Goal: Task Accomplishment & Management: Manage account settings

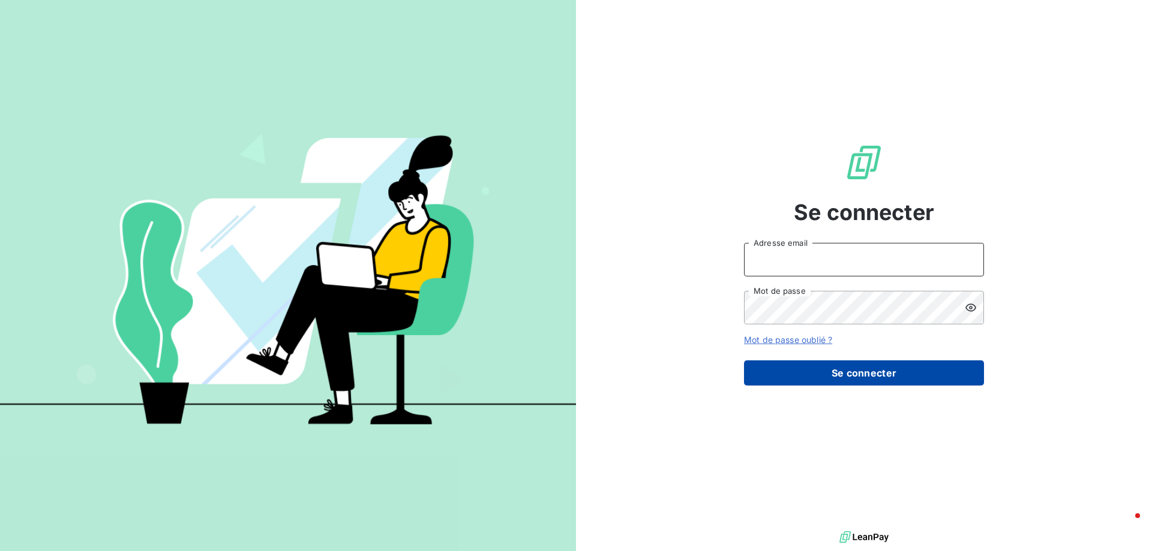
type input "[EMAIL_ADDRESS][DOMAIN_NAME]"
click at [861, 372] on button "Se connecter" at bounding box center [864, 373] width 240 height 25
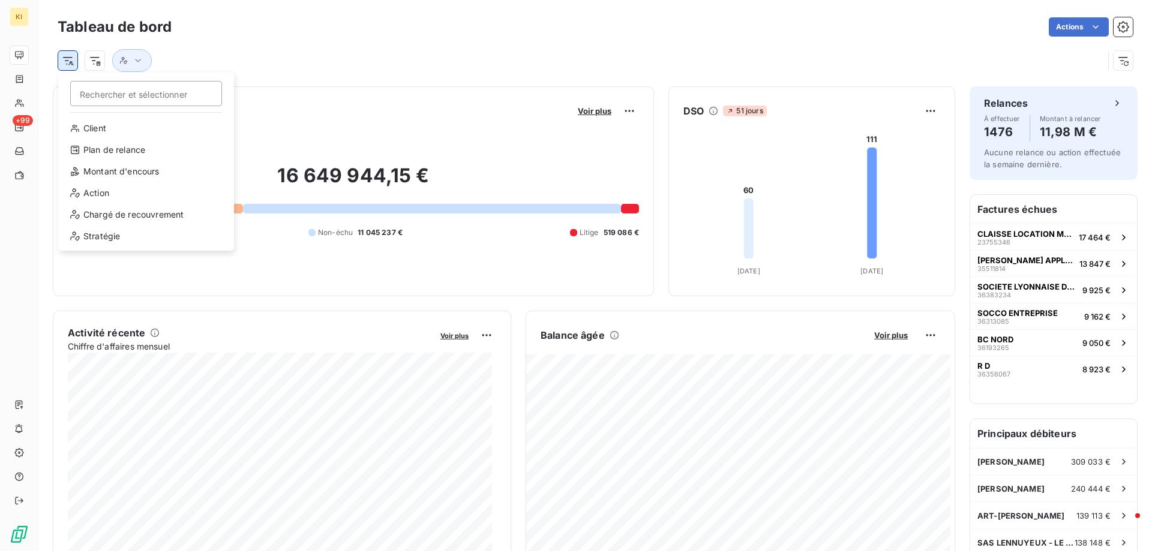
click at [72, 62] on html "KI +99 Tableau de bord Actions Rechercher et sélectionner Client Plan de relanc…" at bounding box center [576, 275] width 1152 height 551
click at [131, 216] on div "Chargé de recouvrement" at bounding box center [146, 214] width 166 height 19
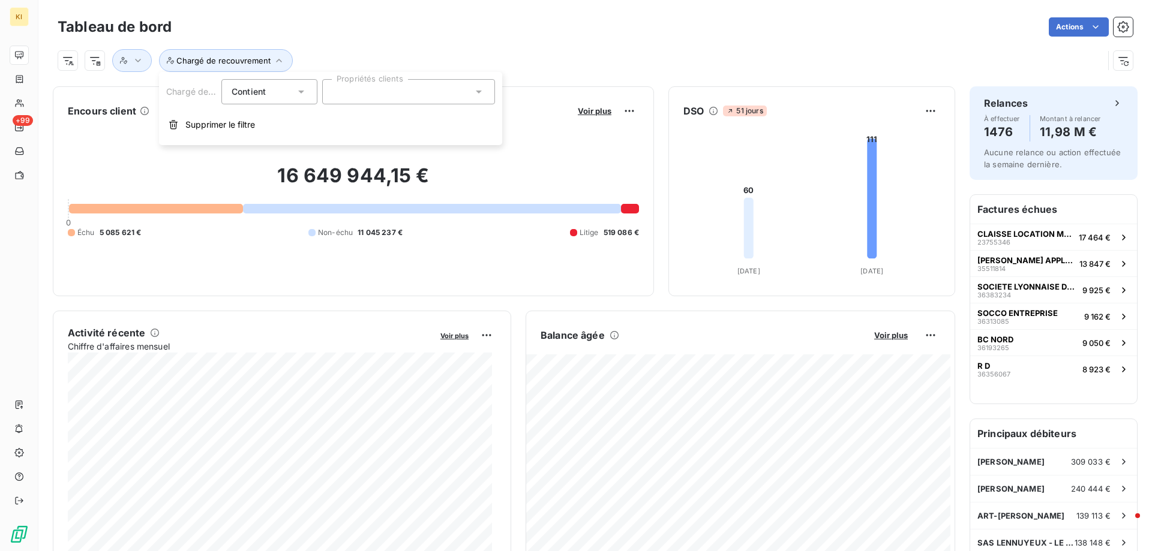
click at [356, 86] on div at bounding box center [408, 91] width 173 height 25
click at [357, 120] on span "[PERSON_NAME]" at bounding box center [378, 121] width 55 height 7
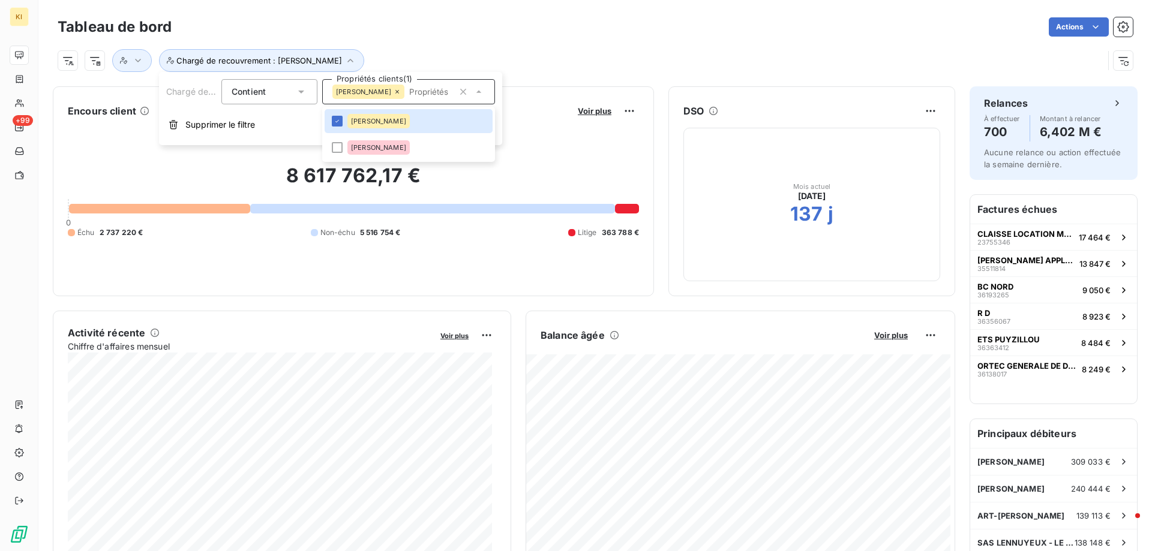
click at [548, 57] on div "Chargé de recouvrement : [PERSON_NAME]" at bounding box center [581, 60] width 1046 height 23
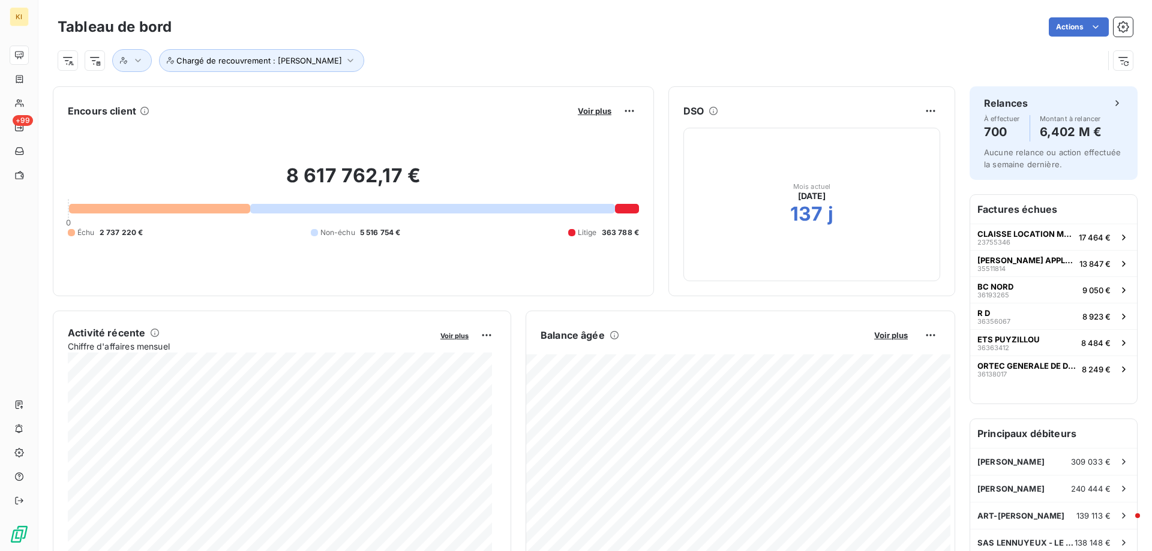
click at [326, 182] on h2 "8 617 762,17 €" at bounding box center [353, 182] width 571 height 36
click at [590, 114] on span "Voir plus" at bounding box center [595, 111] width 34 height 10
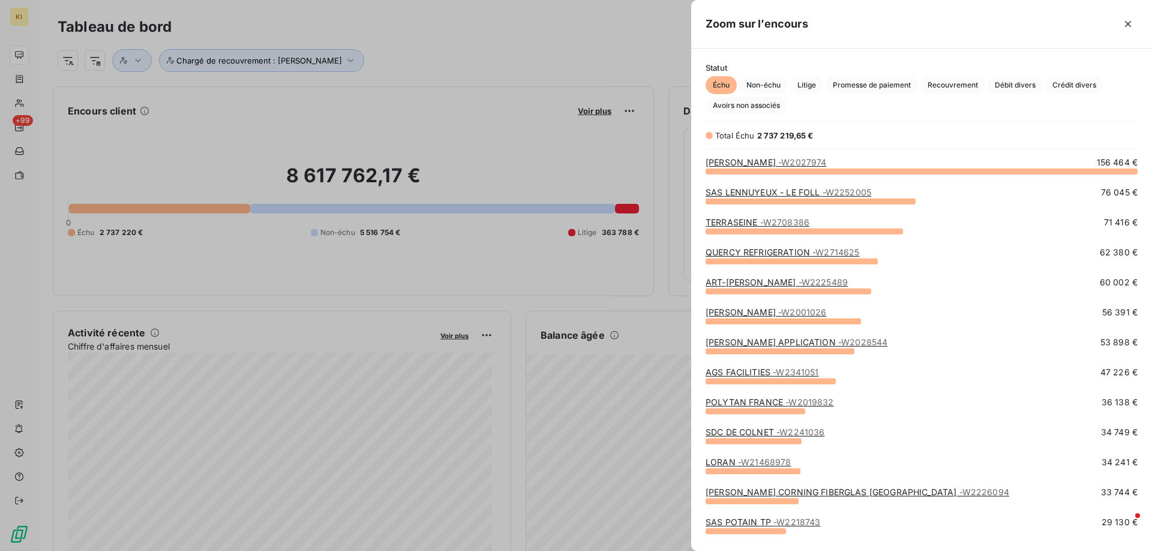
scroll to position [371, 452]
click at [808, 85] on span "Litige" at bounding box center [806, 85] width 33 height 18
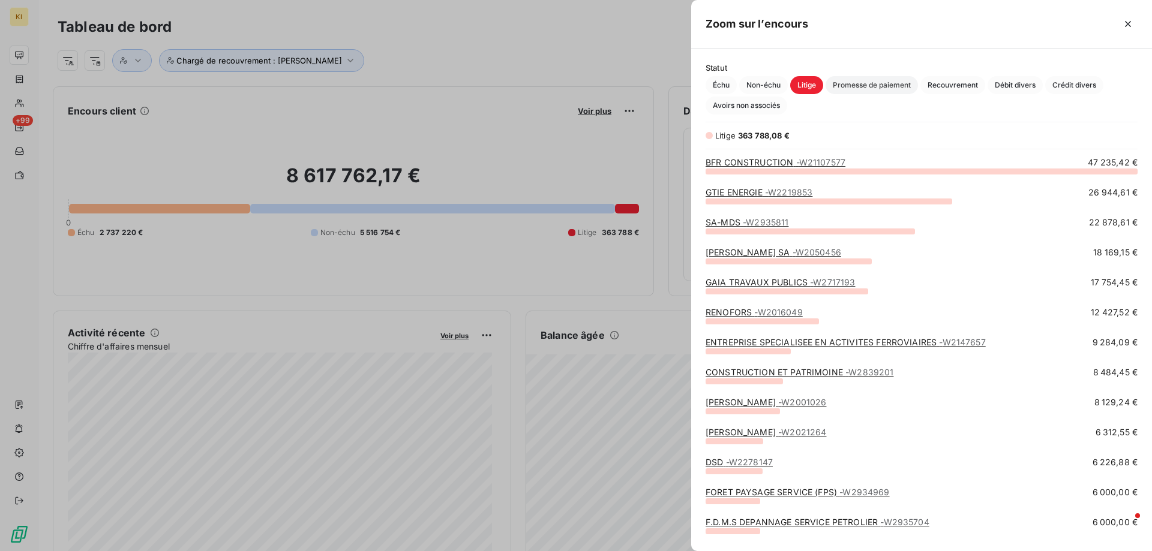
click at [862, 85] on span "Promesse de paiement" at bounding box center [871, 85] width 92 height 18
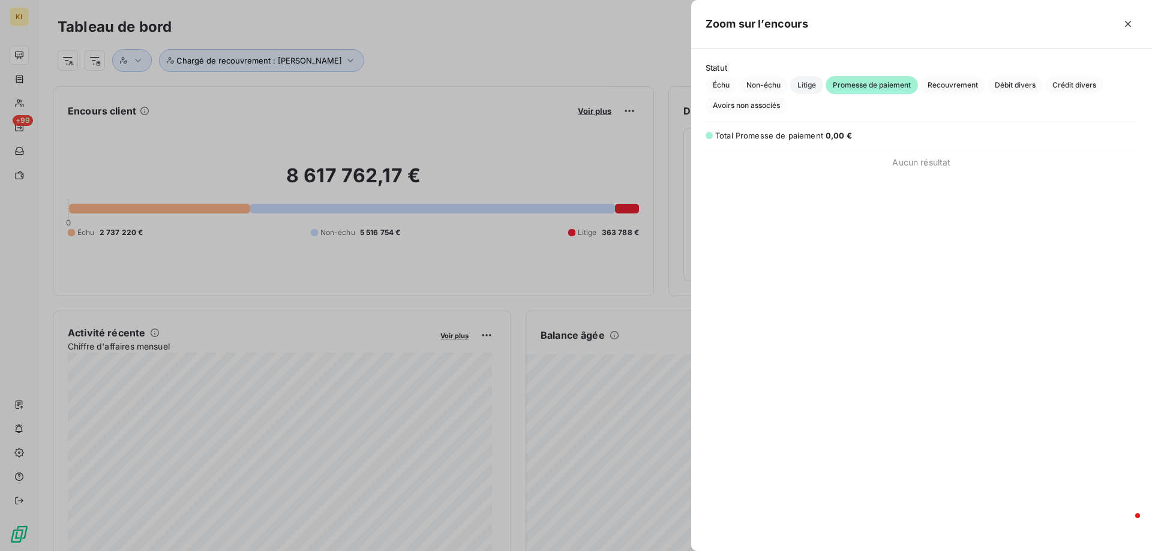
click at [809, 86] on span "Litige" at bounding box center [806, 85] width 33 height 18
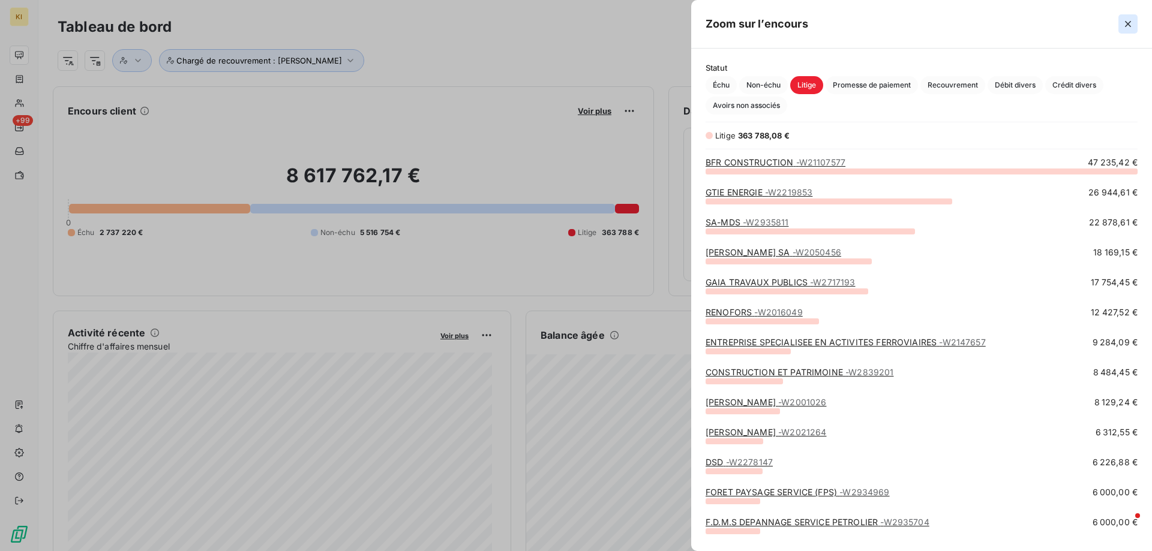
click at [1131, 20] on icon "button" at bounding box center [1128, 24] width 12 height 12
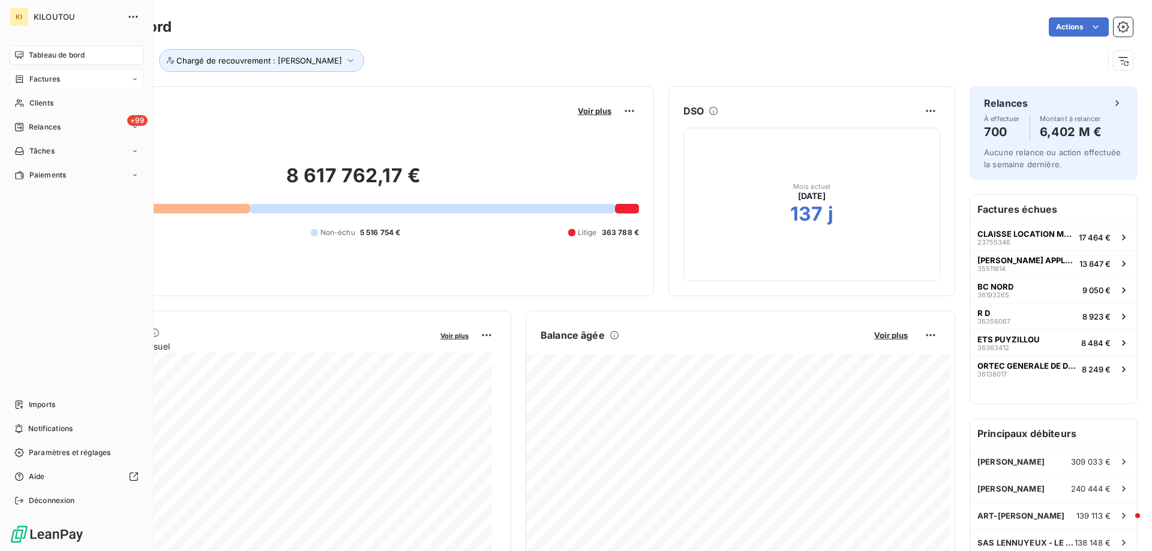
click at [64, 83] on div "Factures" at bounding box center [77, 79] width 134 height 19
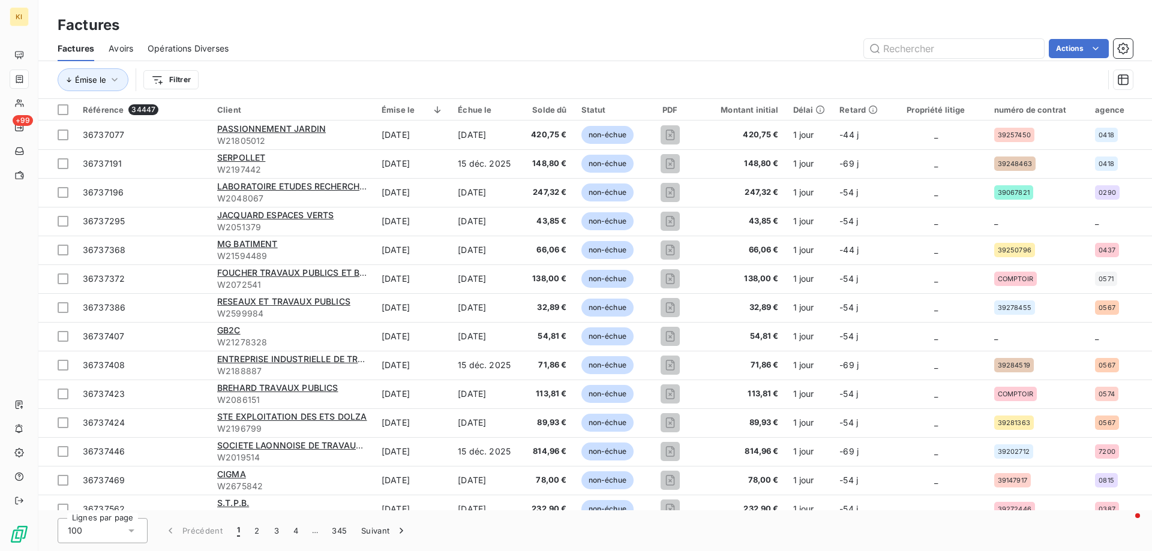
click at [207, 52] on span "Opérations Diverses" at bounding box center [188, 49] width 81 height 12
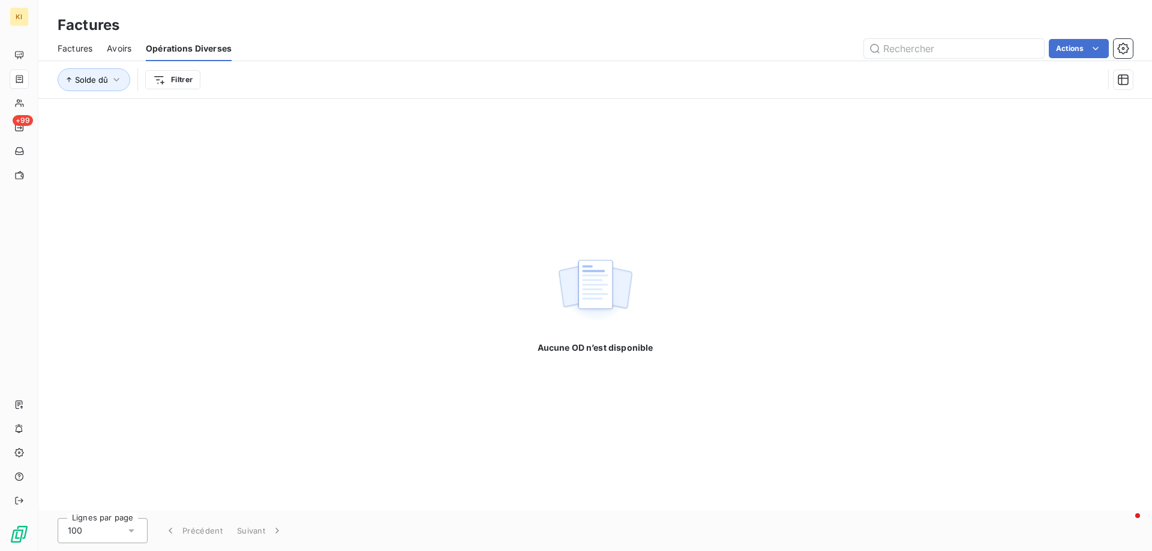
click at [75, 50] on span "Factures" at bounding box center [75, 49] width 35 height 12
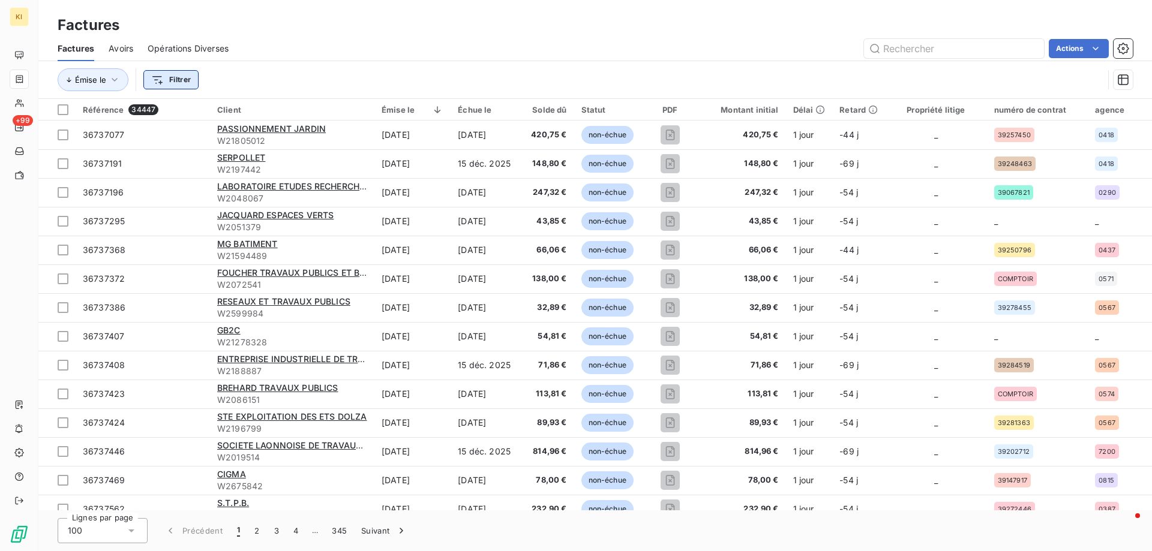
click at [160, 80] on html "KI +99 Factures Factures Avoirs Opérations Diverses Actions Émise le Filtrer Ré…" at bounding box center [576, 275] width 1152 height 551
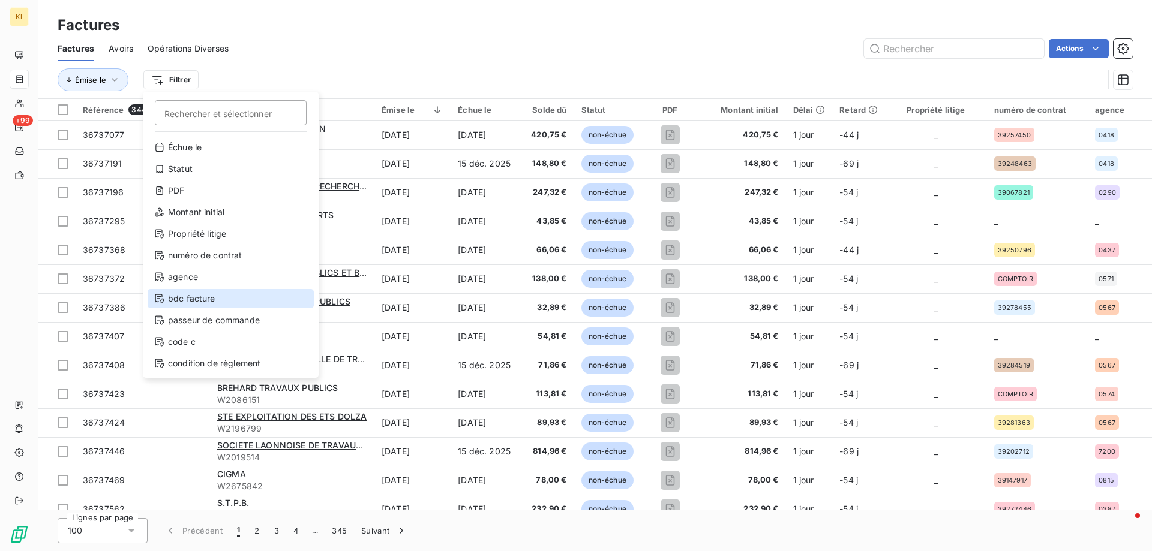
scroll to position [26, 0]
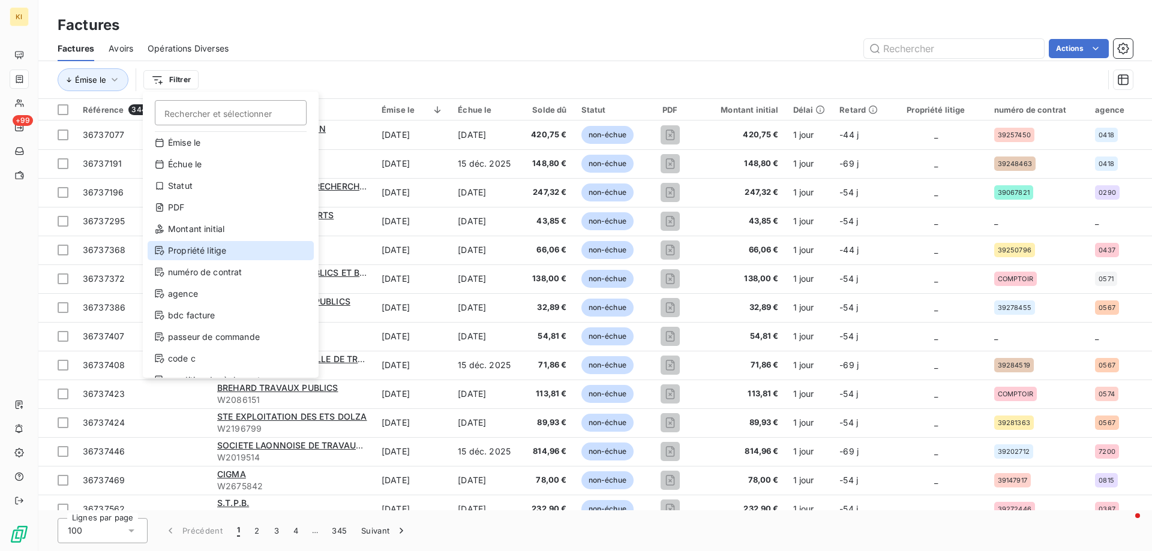
click at [187, 248] on div "Propriété litige" at bounding box center [231, 250] width 166 height 19
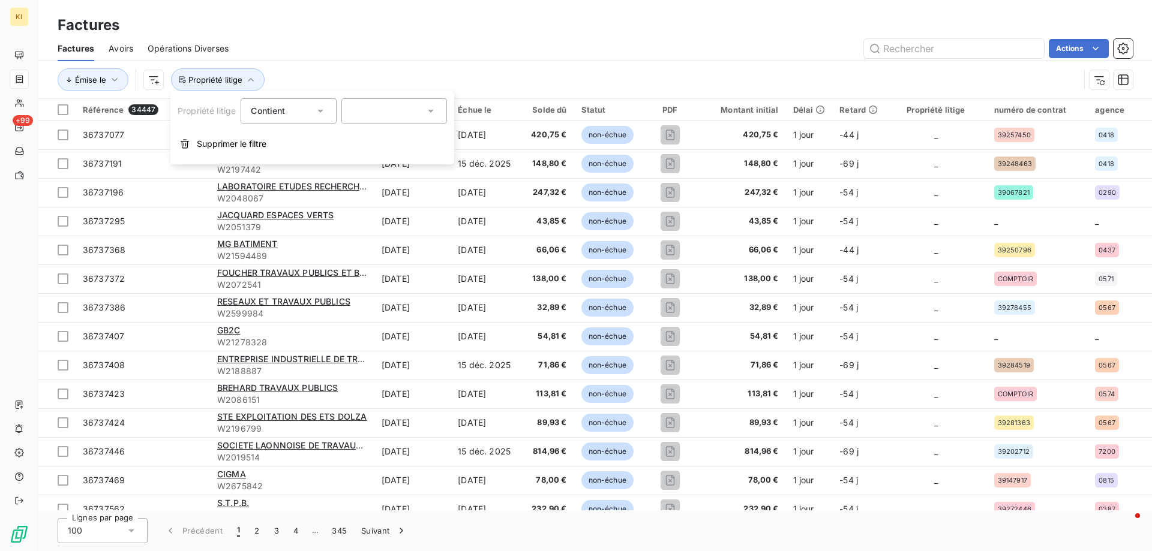
click at [325, 116] on icon at bounding box center [320, 111] width 12 height 12
click at [319, 157] on span "Ne contient pas" at bounding box center [297, 160] width 65 height 10
click at [319, 115] on icon at bounding box center [320, 111] width 12 height 12
click at [296, 139] on span "Contient" at bounding box center [282, 139] width 34 height 10
click at [384, 113] on div at bounding box center [394, 110] width 106 height 25
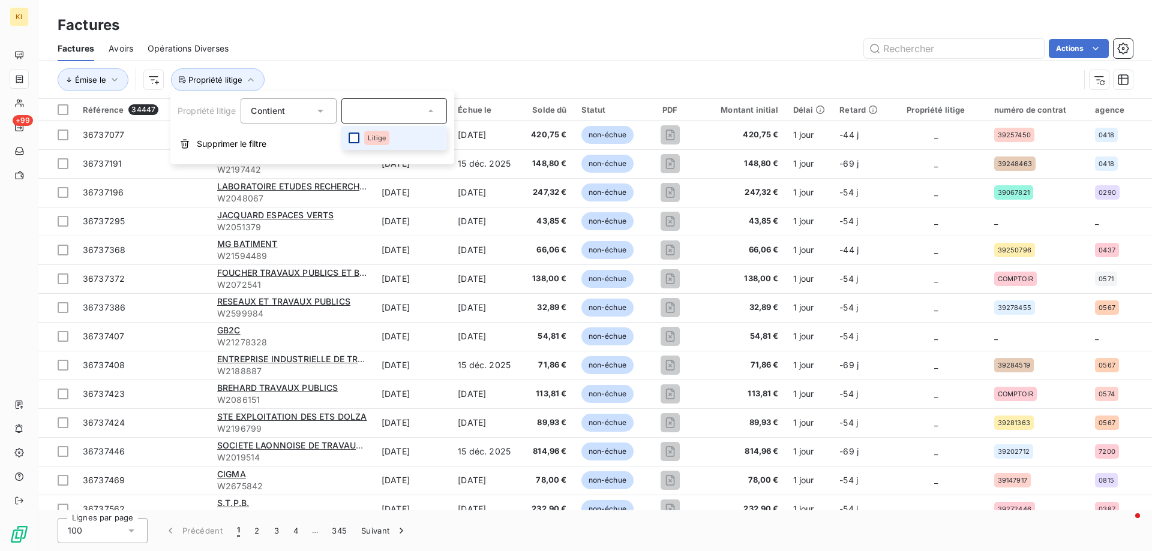
click at [357, 136] on div at bounding box center [354, 138] width 11 height 11
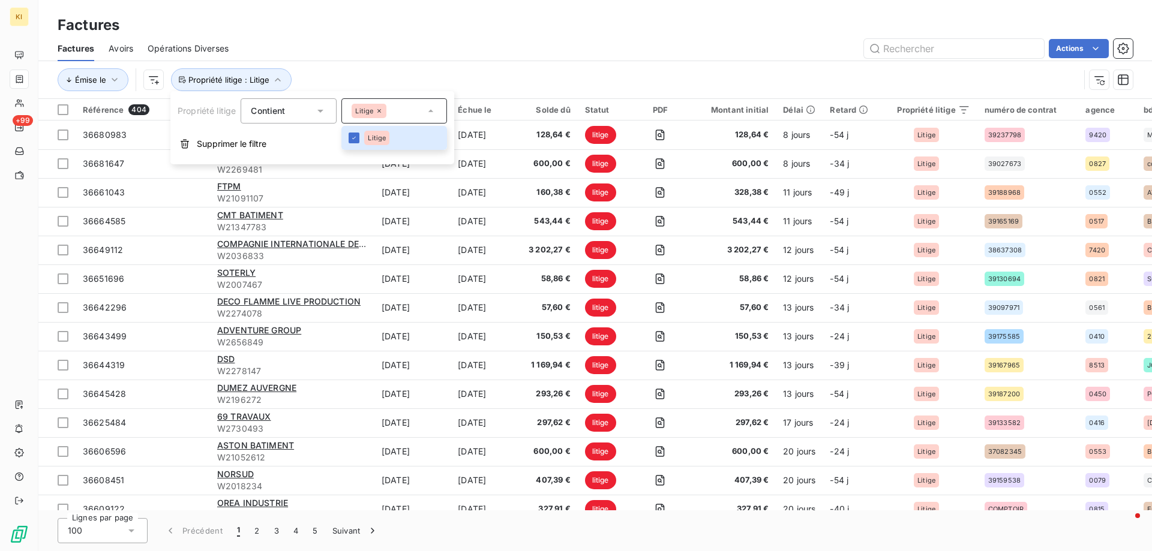
click at [509, 44] on div "Actions" at bounding box center [688, 48] width 890 height 19
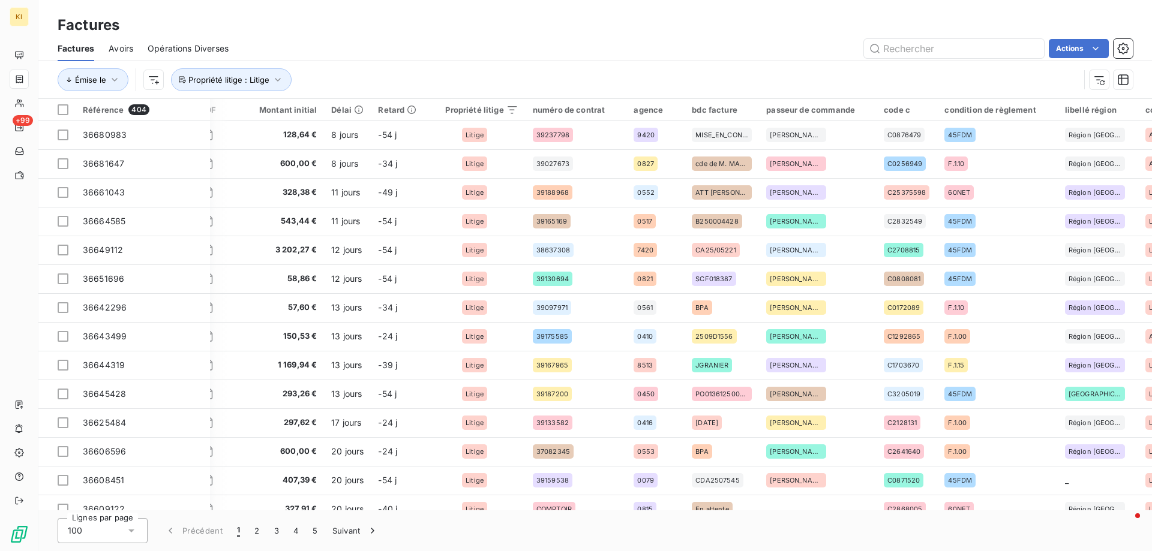
scroll to position [0, 553]
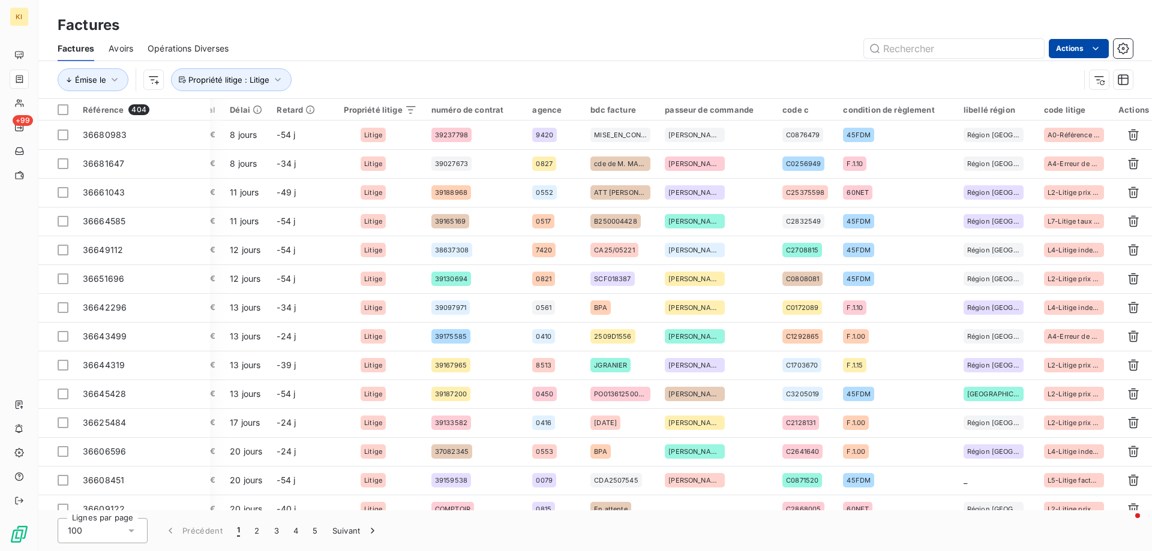
click at [1085, 46] on html "KI +99 Factures Factures Avoirs Opérations Diverses Actions Émise le Propriété …" at bounding box center [576, 275] width 1152 height 551
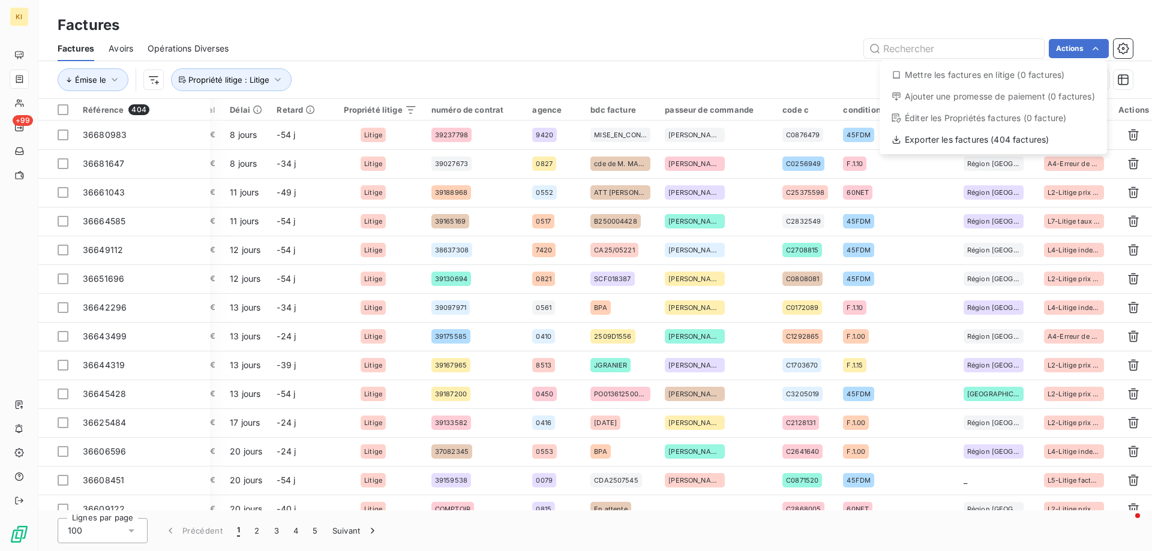
click at [1134, 48] on html "KI +99 Factures Factures Avoirs Opérations Diverses Actions Mettre les factures…" at bounding box center [576, 275] width 1152 height 551
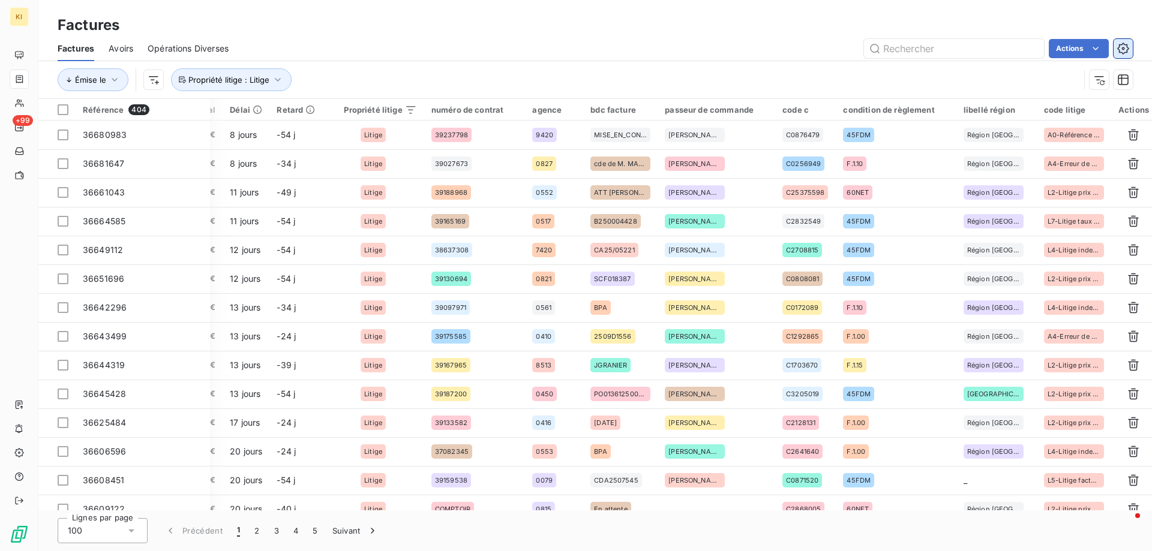
click at [1124, 50] on icon "button" at bounding box center [1123, 49] width 12 height 12
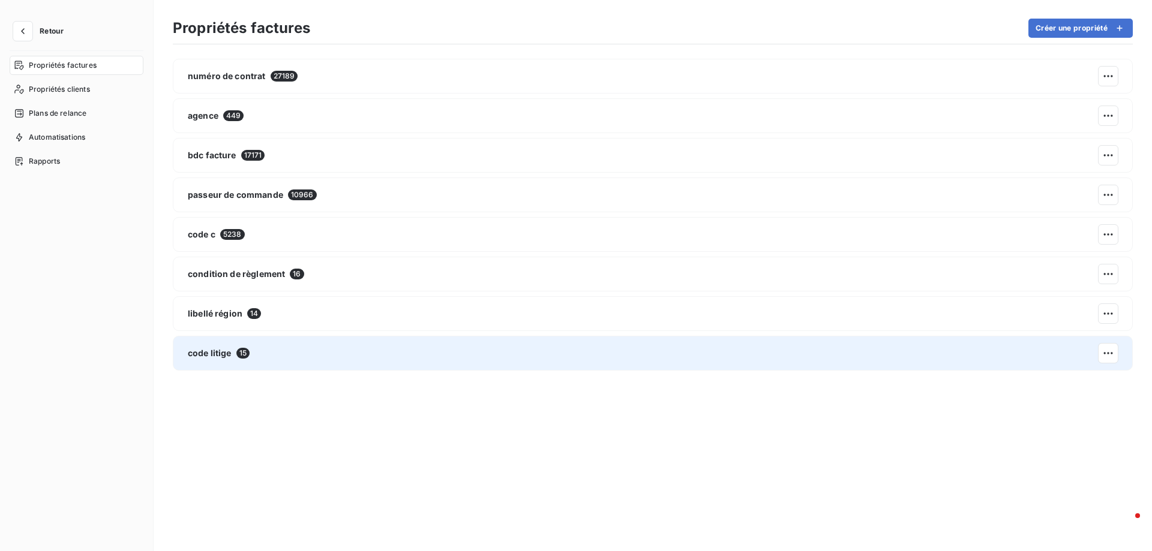
click at [204, 345] on div "code litige 15" at bounding box center [653, 353] width 960 height 35
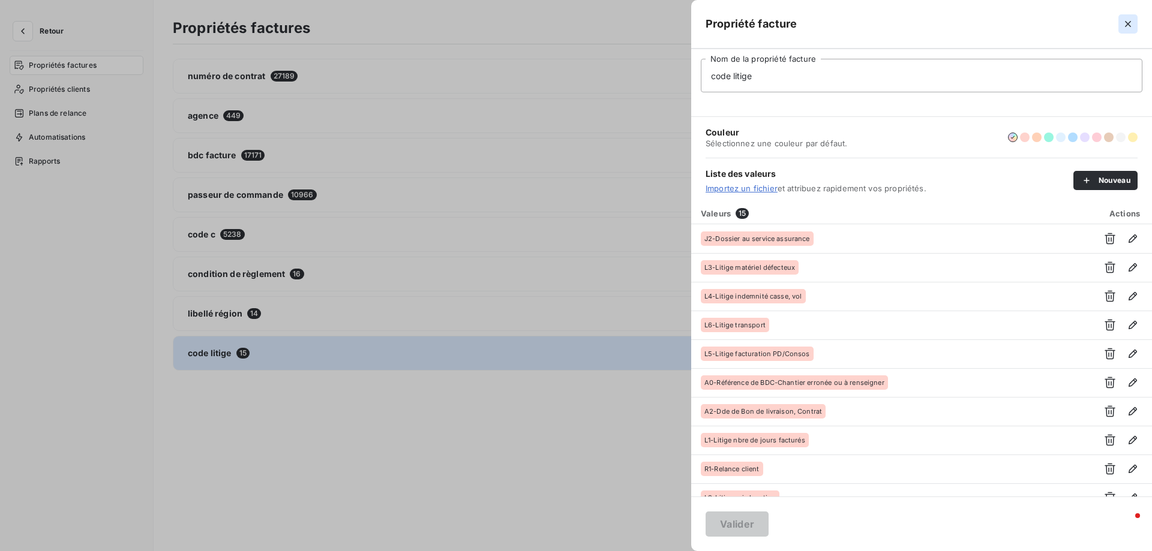
click at [1130, 25] on icon "button" at bounding box center [1128, 24] width 12 height 12
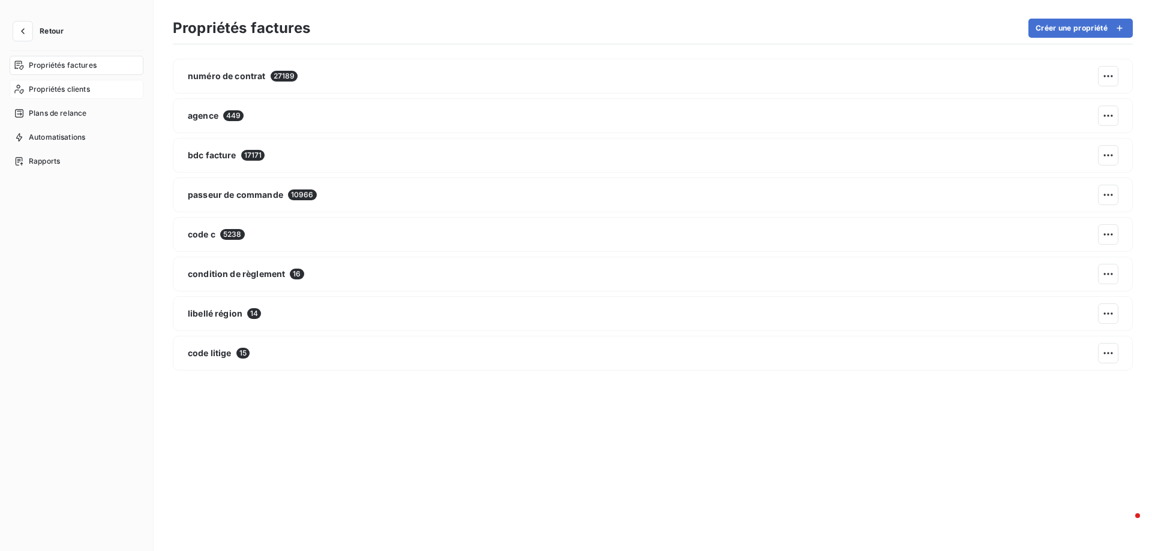
click at [63, 90] on span "Propriétés clients" at bounding box center [59, 89] width 61 height 11
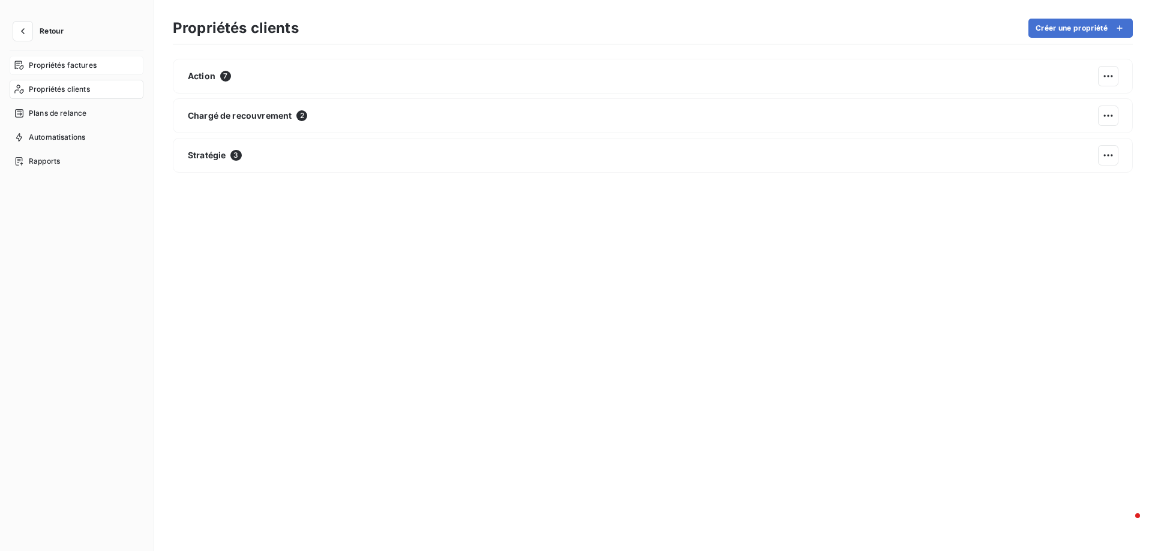
click at [77, 69] on span "Propriétés factures" at bounding box center [63, 65] width 68 height 11
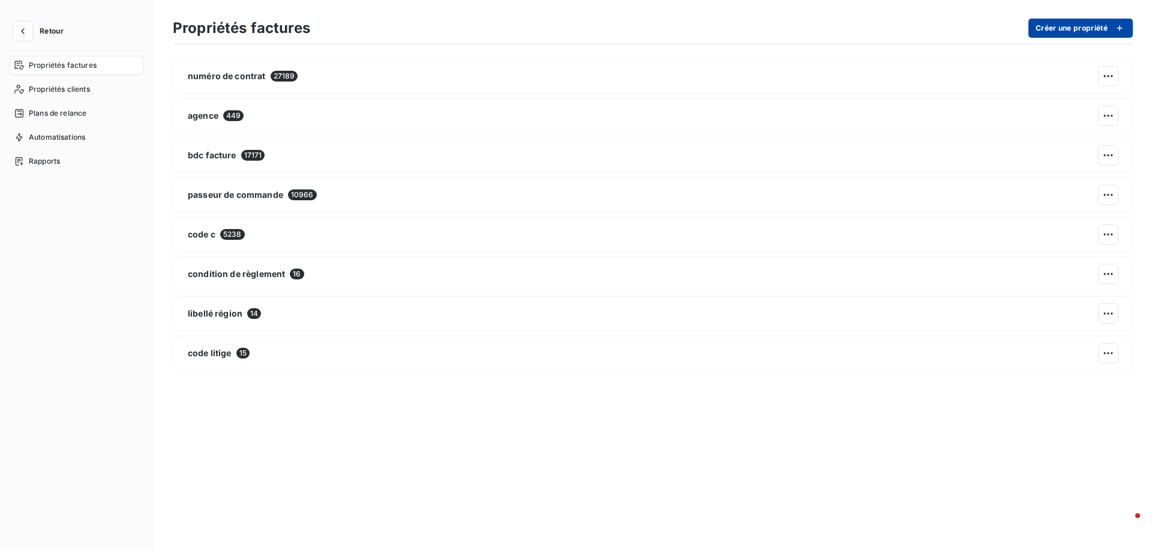
click at [1082, 26] on button "Créer une propriété" at bounding box center [1080, 28] width 104 height 19
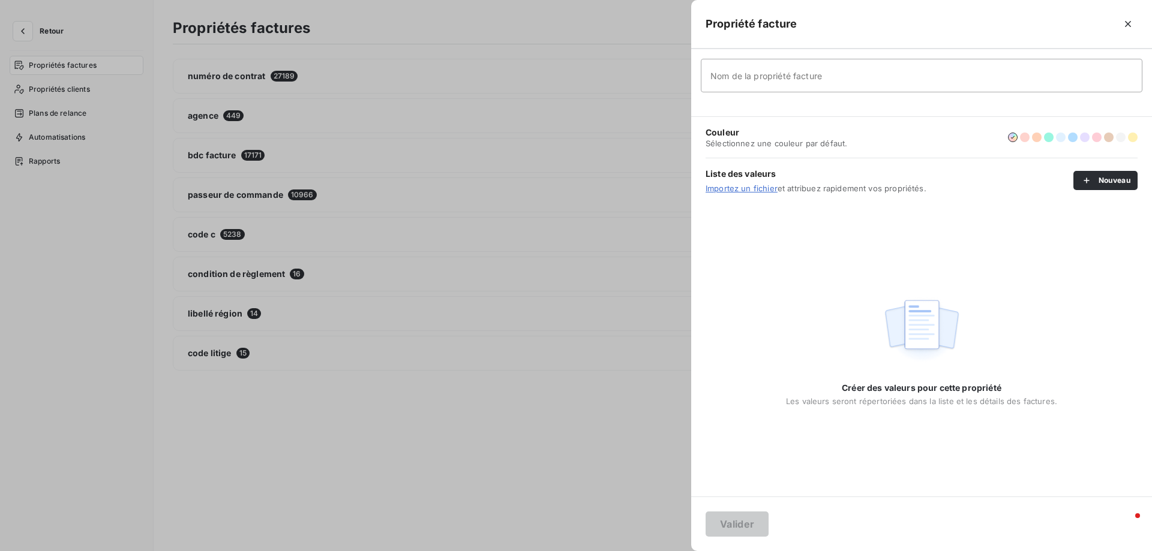
click at [824, 80] on input "Nom de la propriété facture" at bounding box center [922, 76] width 442 height 34
click at [825, 77] on input "Nom de la propriété facture" at bounding box center [922, 76] width 442 height 34
type input "Date Litige"
click at [1035, 138] on button "button" at bounding box center [1037, 138] width 10 height 10
click at [755, 523] on button "Valider" at bounding box center [737, 524] width 63 height 25
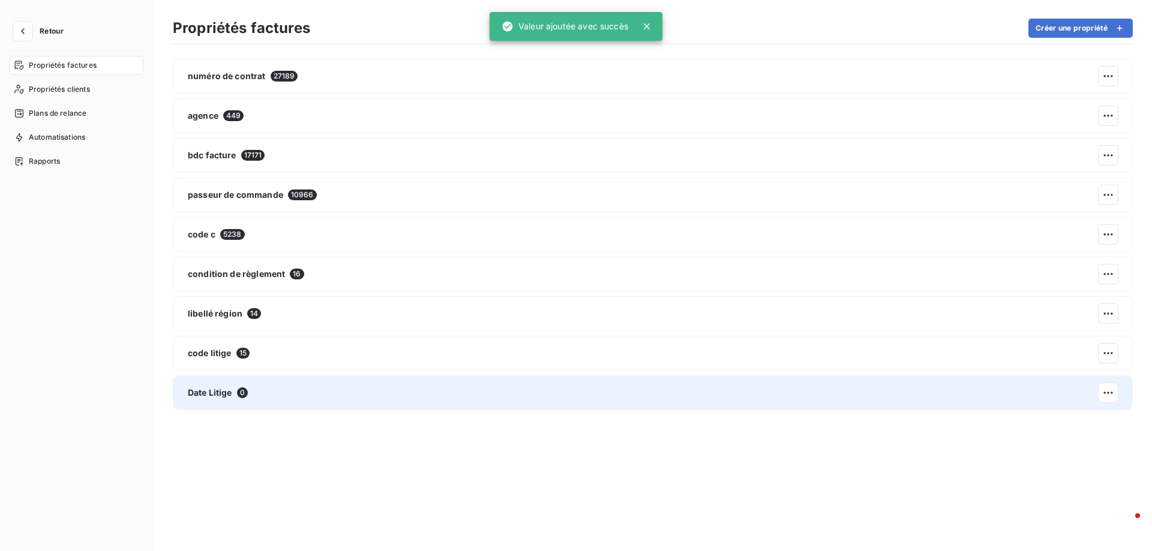
click at [527, 389] on div "Date Litige 0" at bounding box center [653, 393] width 960 height 35
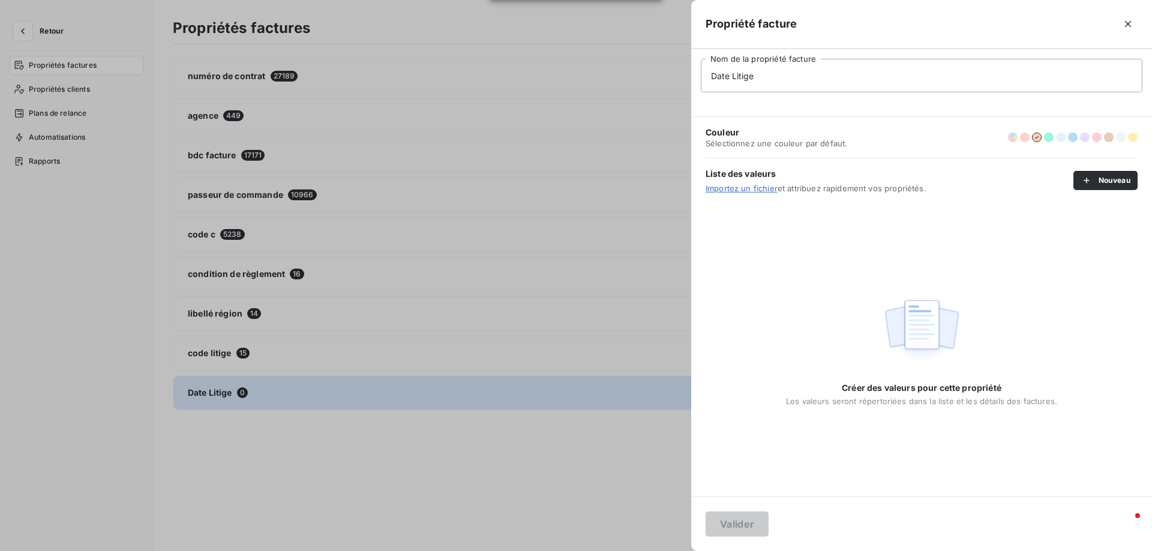
click at [526, 390] on div at bounding box center [576, 275] width 1152 height 551
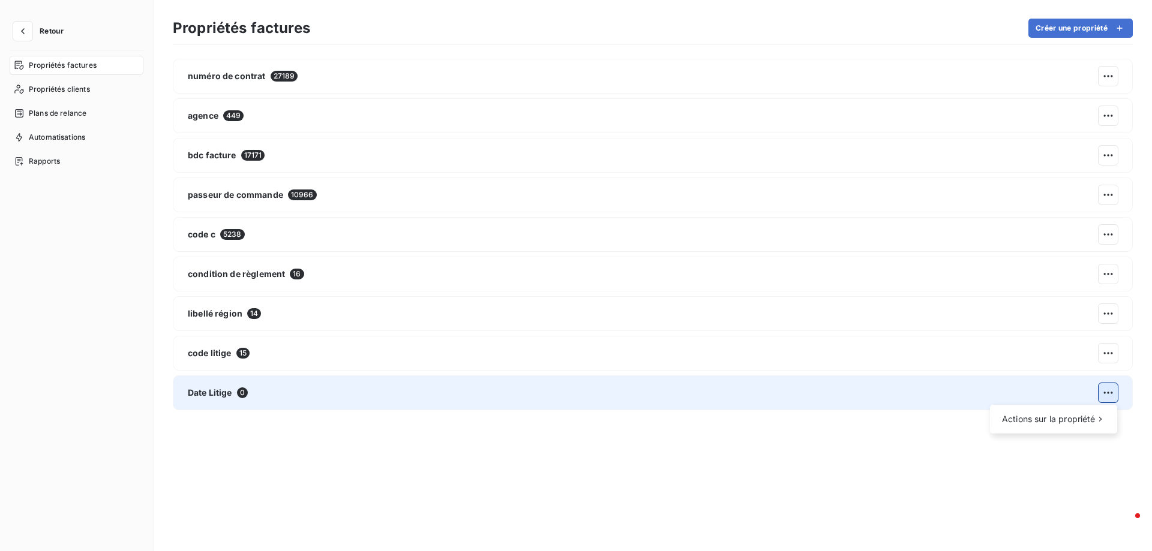
click at [1113, 395] on html "Retour Propriétés factures Propriétés clients Plans de relance Automatisations …" at bounding box center [576, 275] width 1152 height 551
click at [1048, 421] on span "Actions sur la propriété" at bounding box center [1049, 419] width 94 height 12
click at [954, 421] on div "Modifier" at bounding box center [947, 424] width 69 height 19
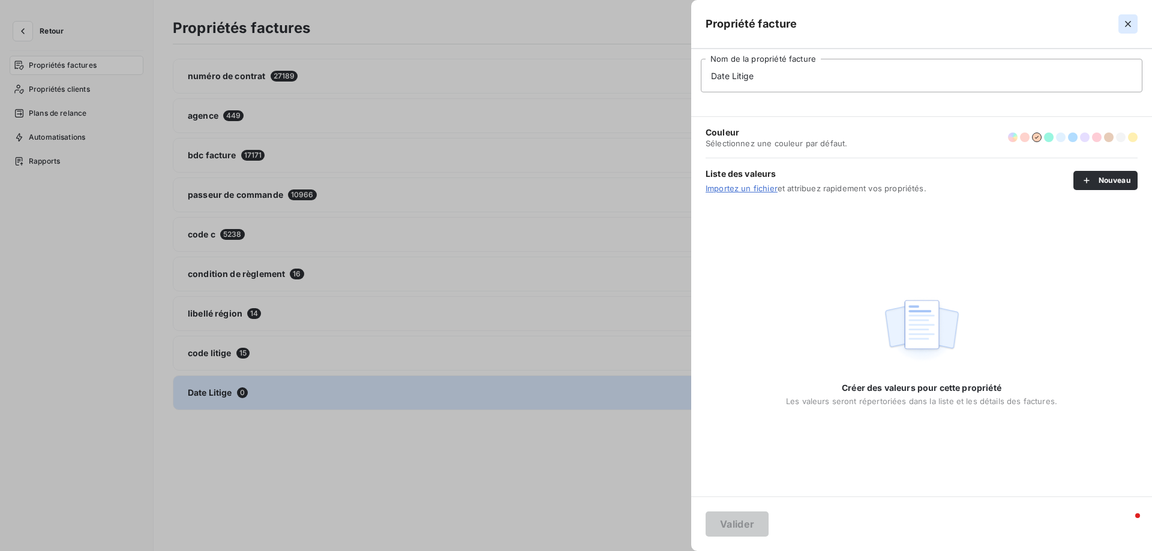
click at [1129, 25] on icon "button" at bounding box center [1128, 24] width 6 height 6
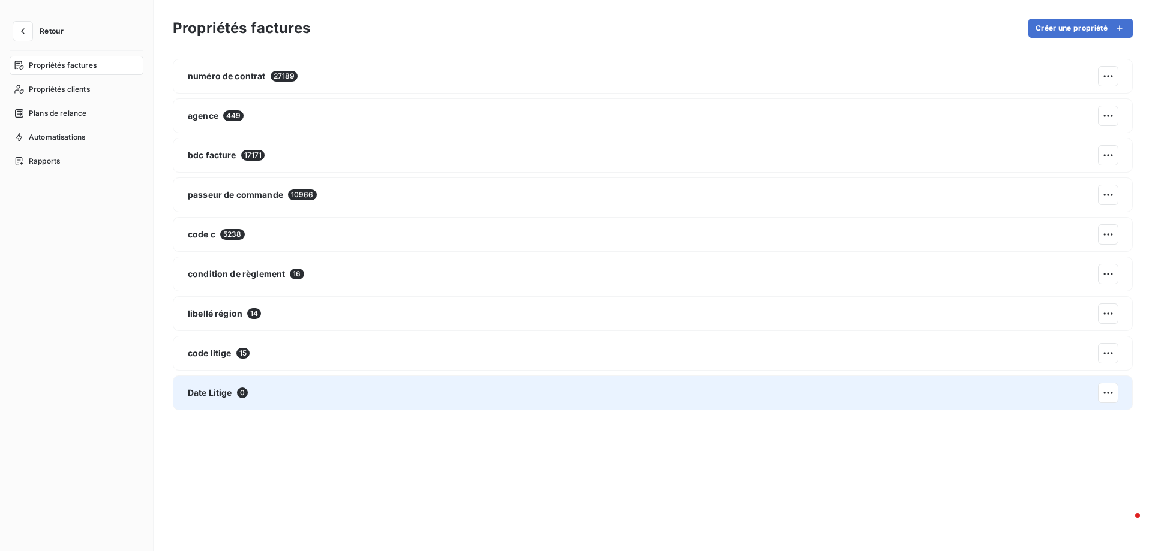
click at [207, 397] on span "Date Litige" at bounding box center [210, 393] width 44 height 12
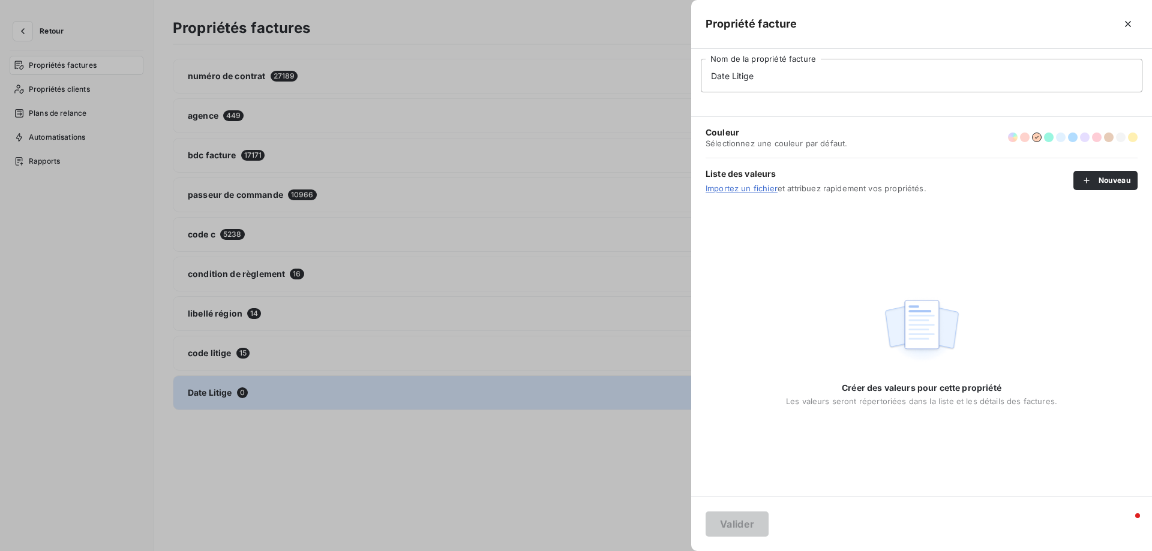
click at [752, 190] on link "Importez un fichier" at bounding box center [742, 189] width 72 height 10
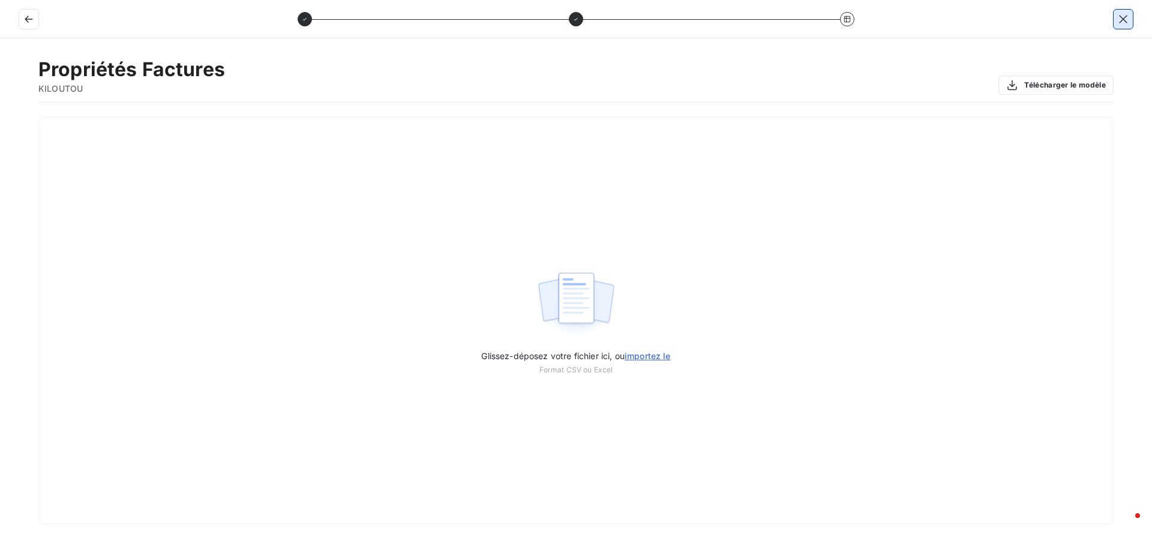
click at [1116, 16] on button "button" at bounding box center [1122, 19] width 19 height 19
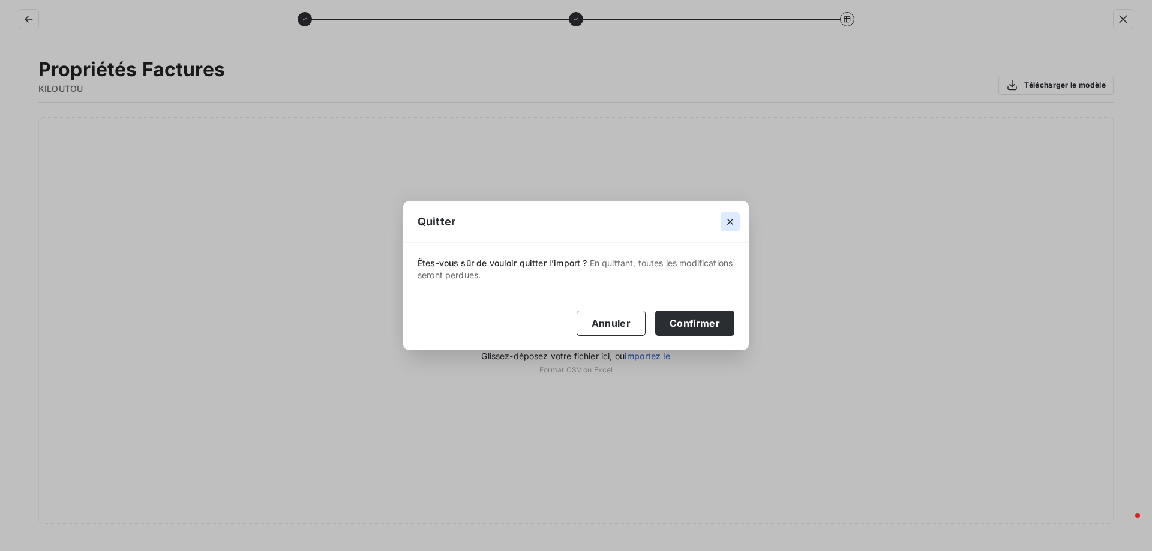
click at [729, 217] on icon "button" at bounding box center [730, 222] width 12 height 12
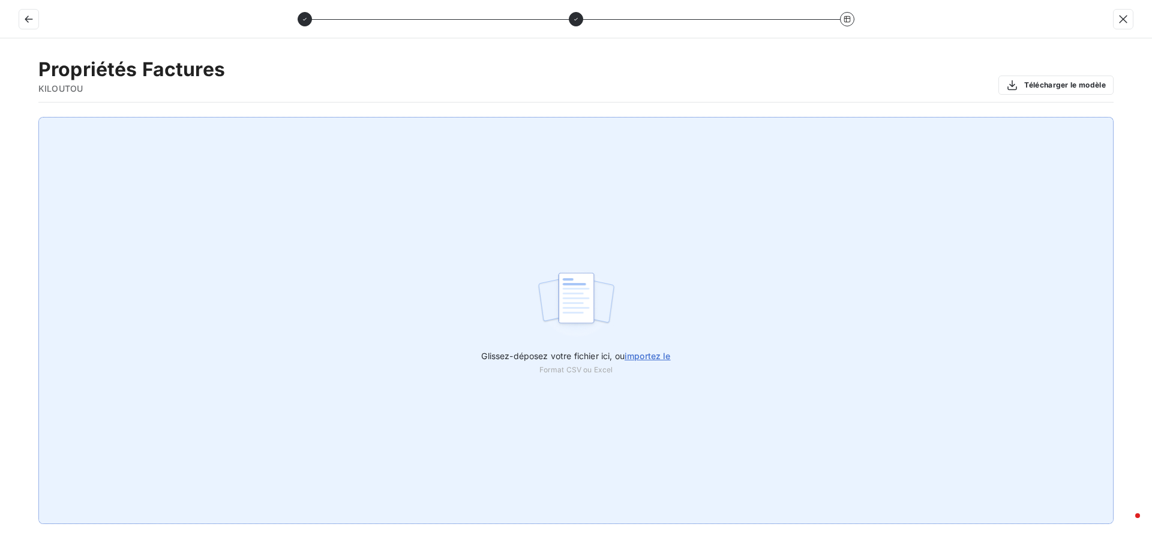
click at [643, 358] on span "importez le" at bounding box center [648, 356] width 46 height 10
click at [1, 118] on input "Glissez-déposez votre fichier ici, ou importez le" at bounding box center [0, 117] width 1 height 1
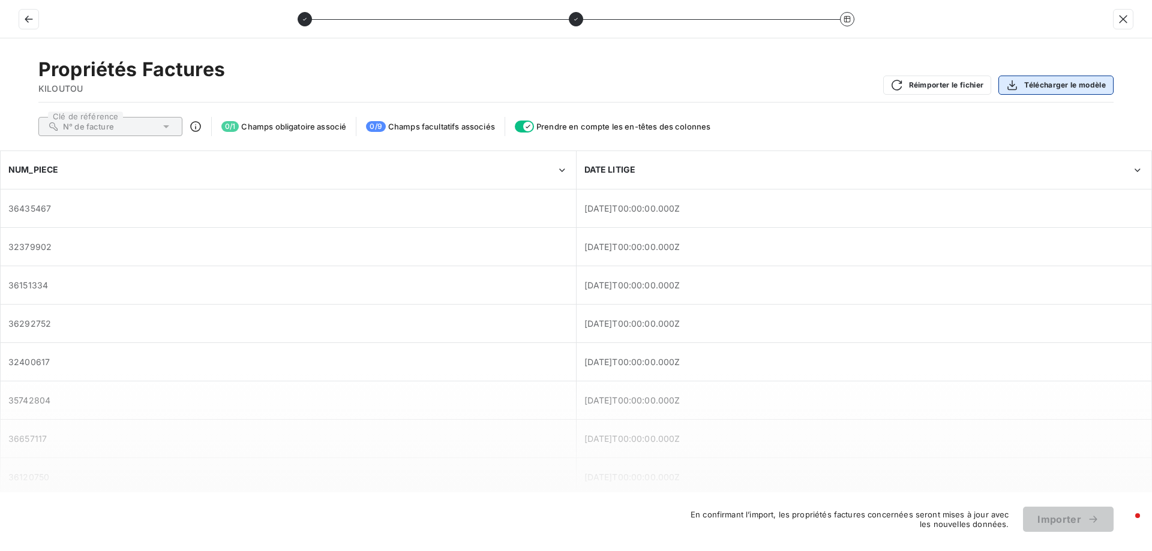
click at [1039, 82] on button "Télécharger le modèle" at bounding box center [1055, 85] width 115 height 19
click at [391, 128] on span "Champs facultatifs associés" at bounding box center [441, 127] width 107 height 10
click at [400, 218] on div "36435467" at bounding box center [288, 208] width 574 height 37
click at [1125, 20] on icon "button" at bounding box center [1123, 19] width 12 height 12
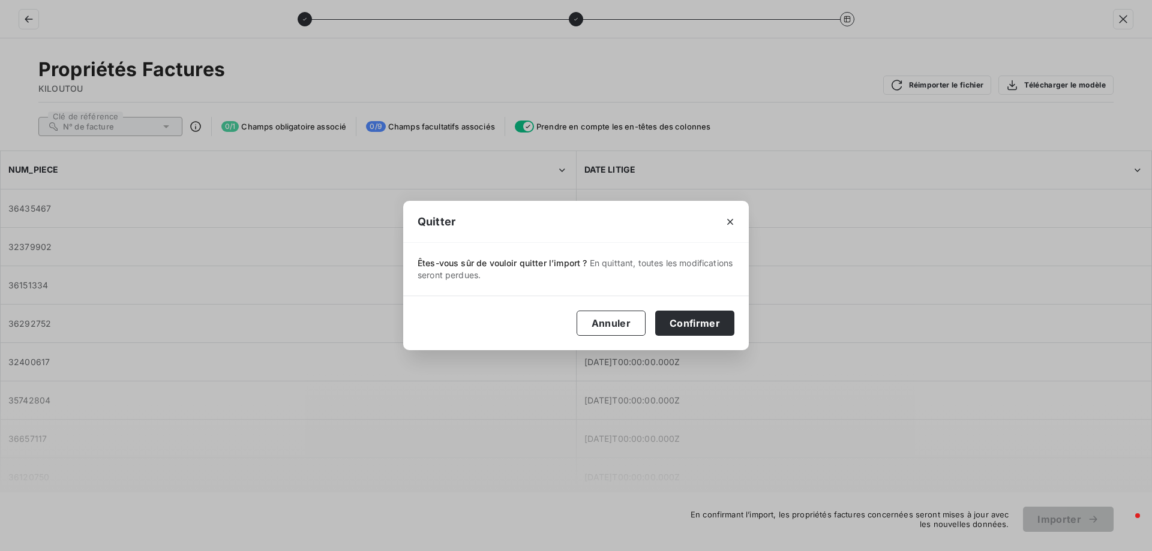
drag, startPoint x: 678, startPoint y: 324, endPoint x: 697, endPoint y: 280, distance: 47.8
click at [706, 280] on div "Êtes-vous sûr de vouloir quitter l’import ? En quittant, toutes les modificatio…" at bounding box center [576, 296] width 346 height 107
click at [626, 318] on button "Annuler" at bounding box center [611, 323] width 69 height 25
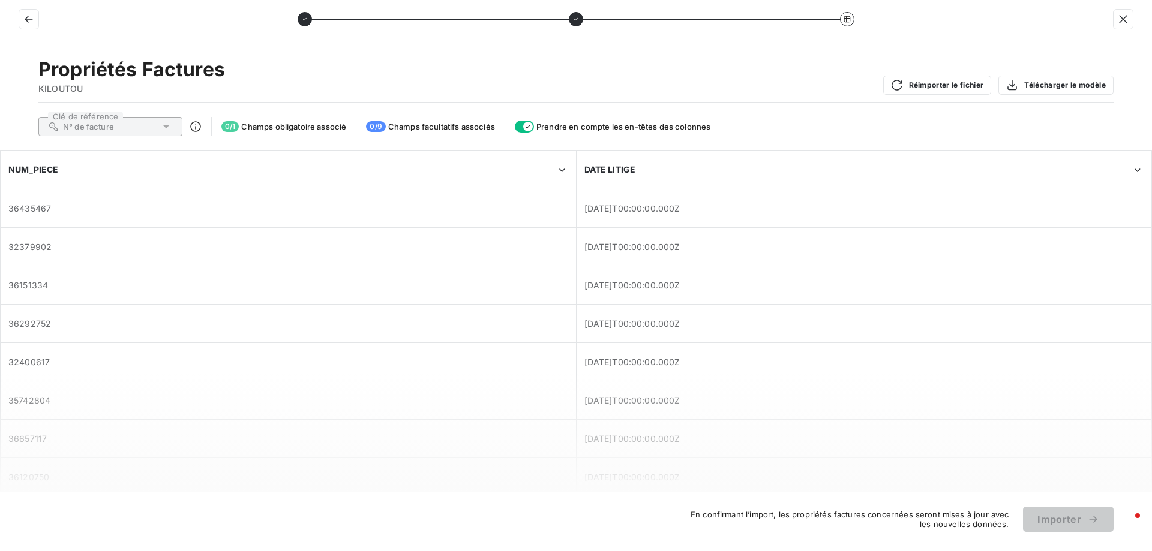
click at [161, 130] on icon at bounding box center [166, 127] width 12 height 12
click at [1062, 92] on button "Télécharger le modèle" at bounding box center [1055, 85] width 115 height 19
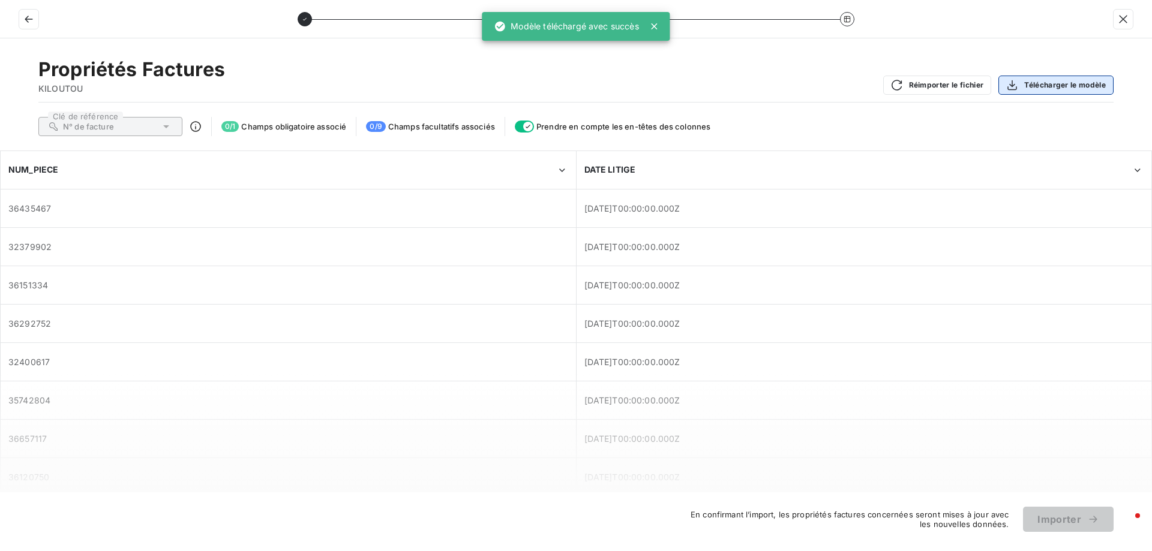
click at [1062, 92] on button "Télécharger le modèle" at bounding box center [1055, 85] width 115 height 19
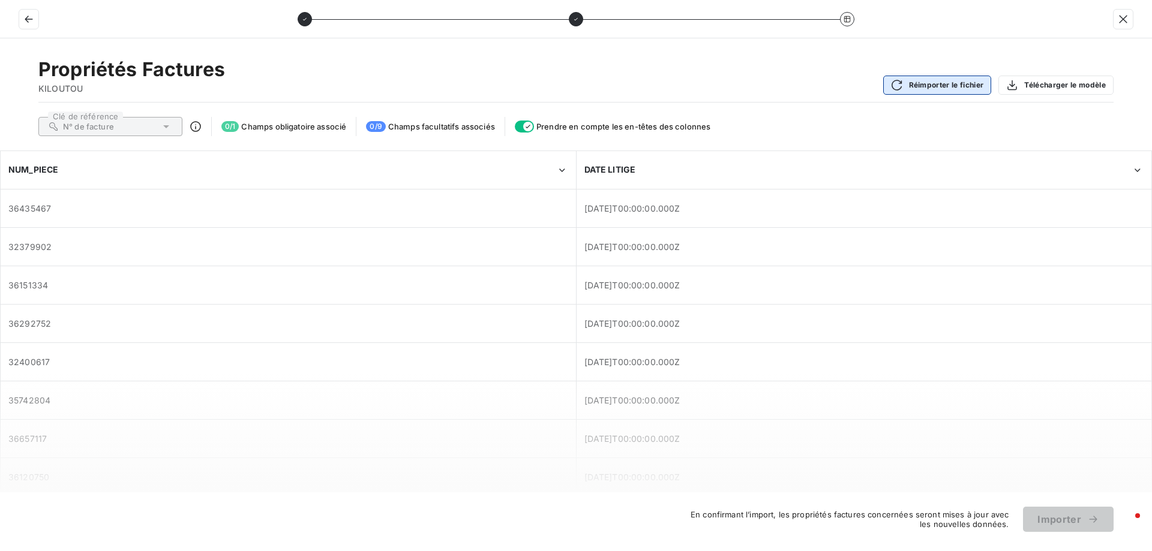
click at [929, 82] on button "Réimporter le fichier" at bounding box center [937, 85] width 109 height 19
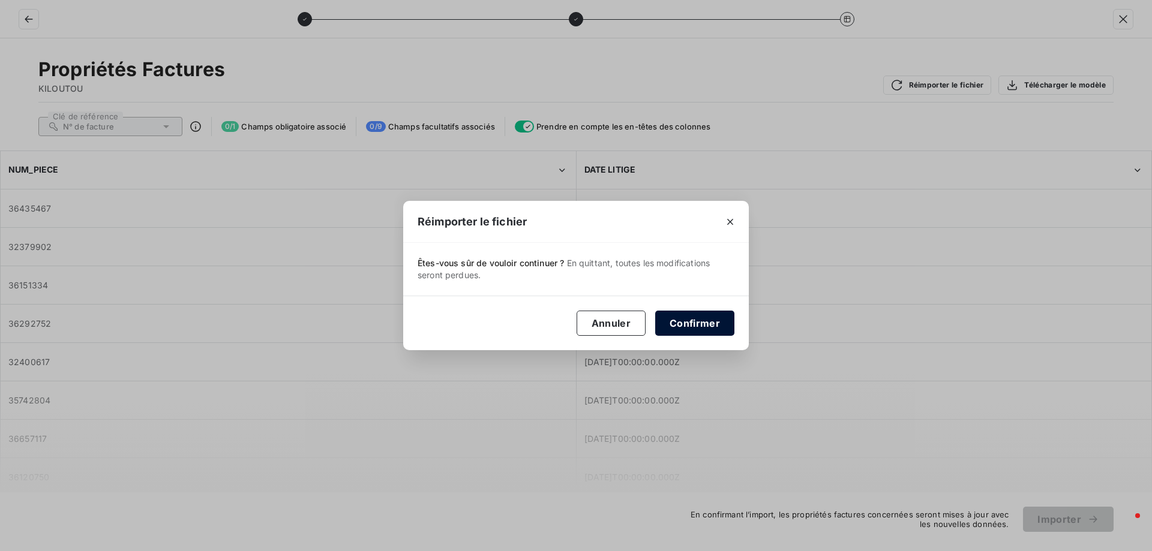
click at [683, 331] on button "Confirmer" at bounding box center [694, 323] width 79 height 25
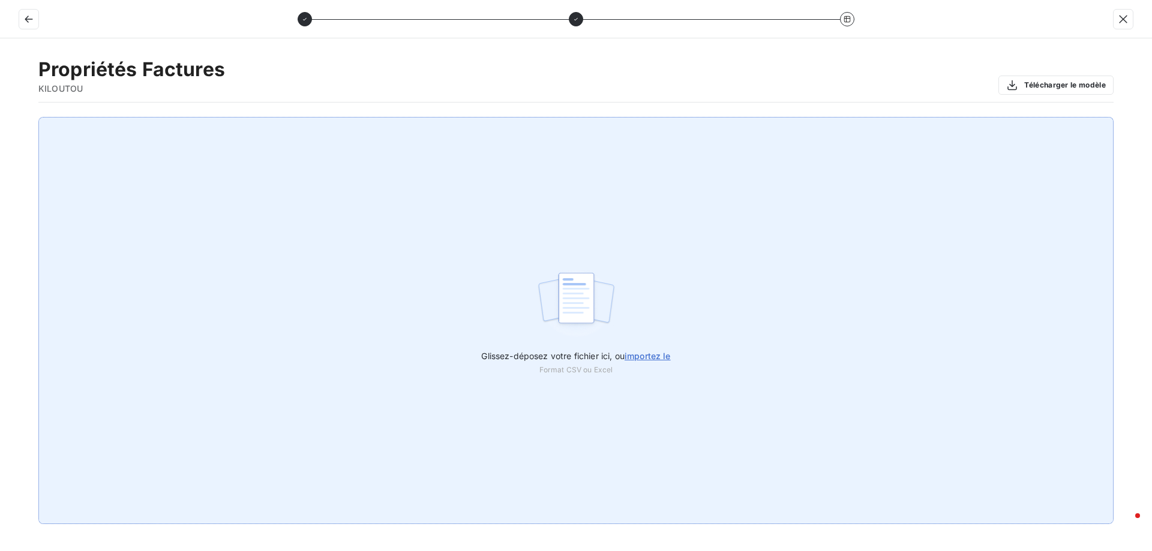
click at [665, 356] on span "importez le" at bounding box center [648, 356] width 46 height 10
click at [1, 118] on input "Glissez-déposez votre fichier ici, ou importez le" at bounding box center [0, 117] width 1 height 1
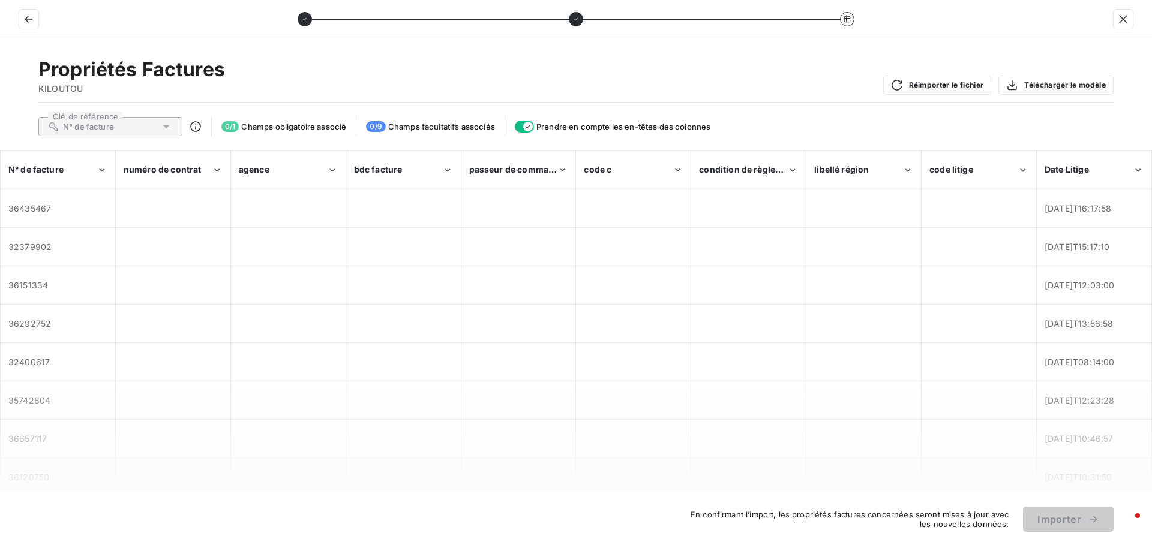
click at [130, 130] on div "N° de facture" at bounding box center [110, 126] width 144 height 19
drag, startPoint x: 592, startPoint y: 18, endPoint x: 740, endPoint y: 23, distance: 148.9
click at [735, 23] on div at bounding box center [576, 19] width 557 height 14
click at [846, 18] on icon at bounding box center [847, 19] width 7 height 7
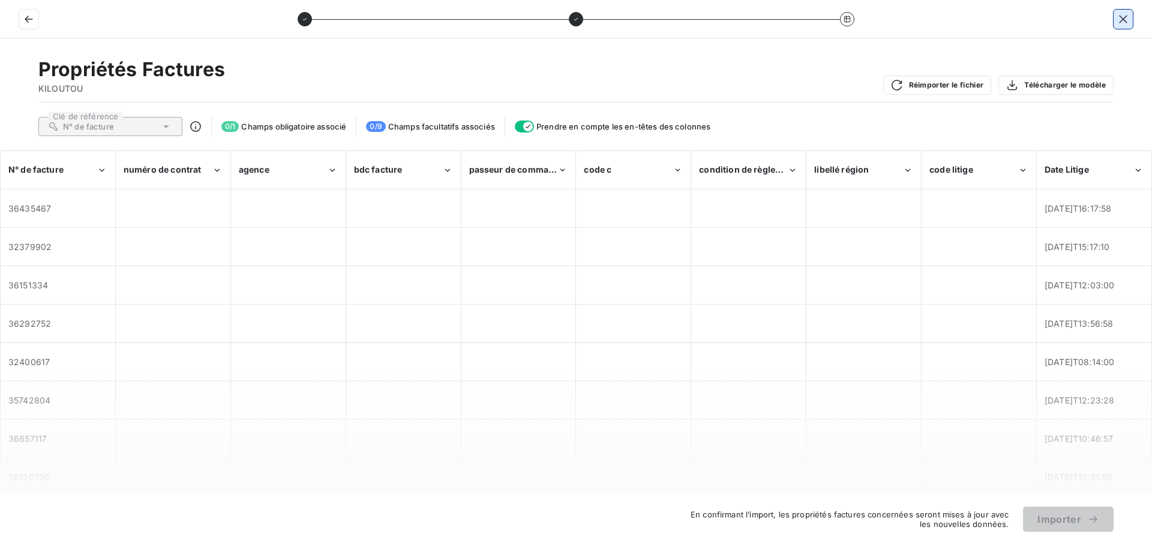
click at [1125, 17] on icon "button" at bounding box center [1123, 19] width 8 height 8
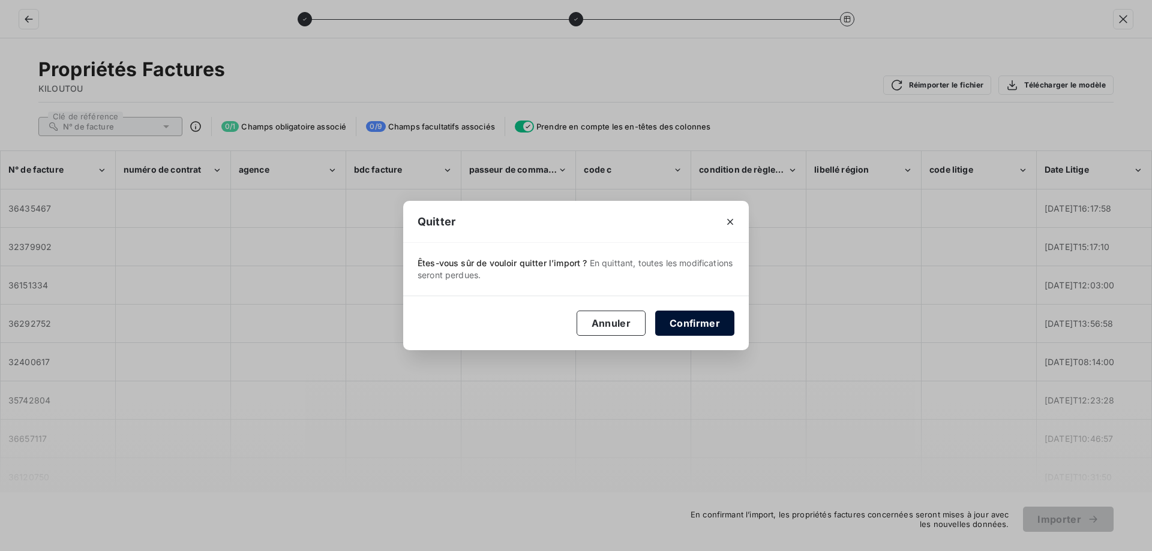
click at [686, 322] on button "Confirmer" at bounding box center [694, 323] width 79 height 25
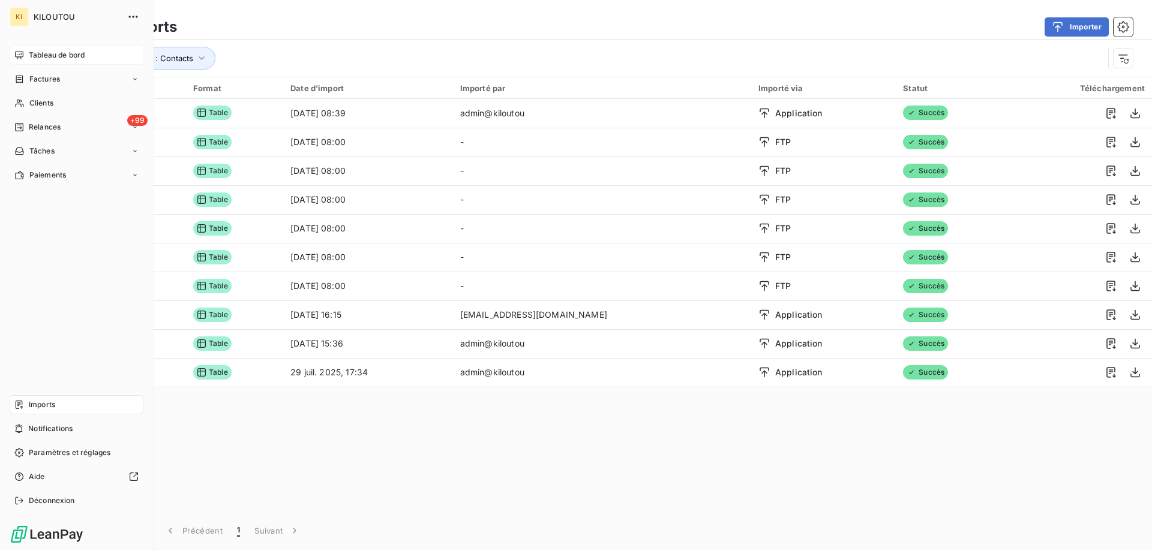
click at [56, 55] on span "Tableau de bord" at bounding box center [57, 55] width 56 height 11
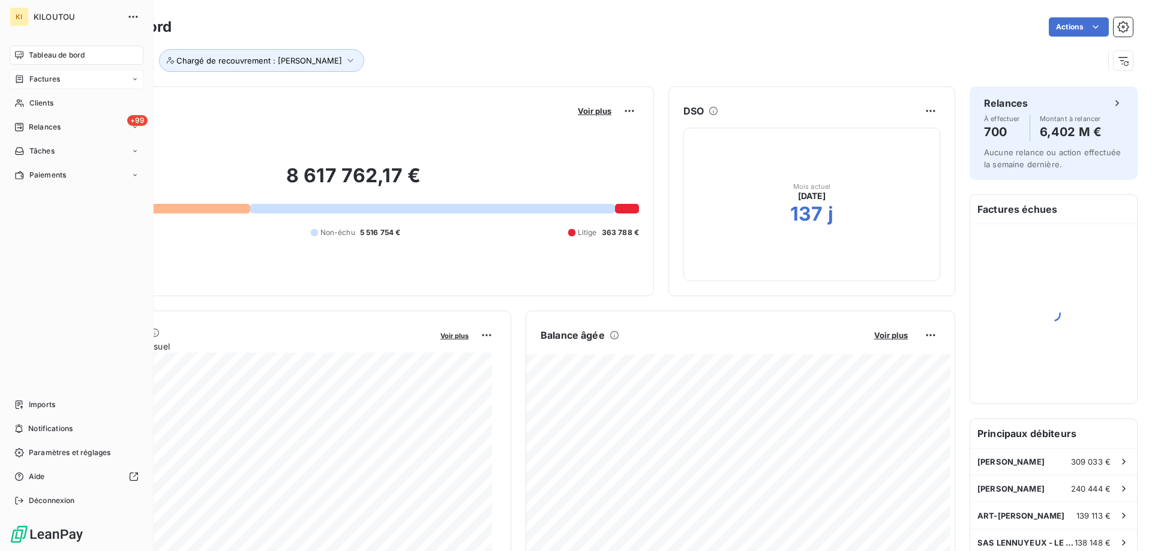
click at [60, 80] on div "Factures" at bounding box center [77, 79] width 134 height 19
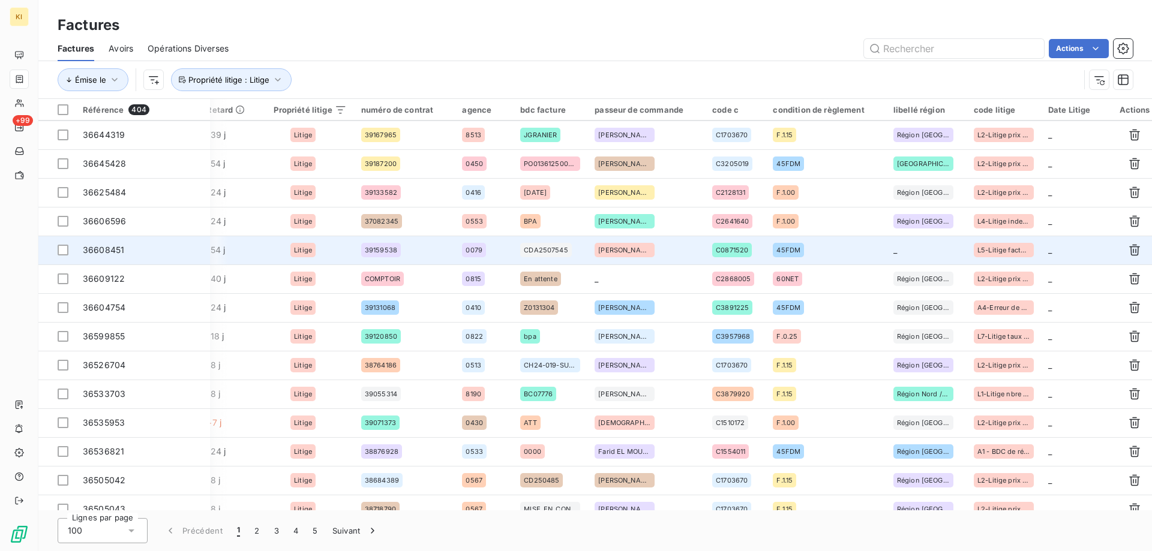
scroll to position [0, 623]
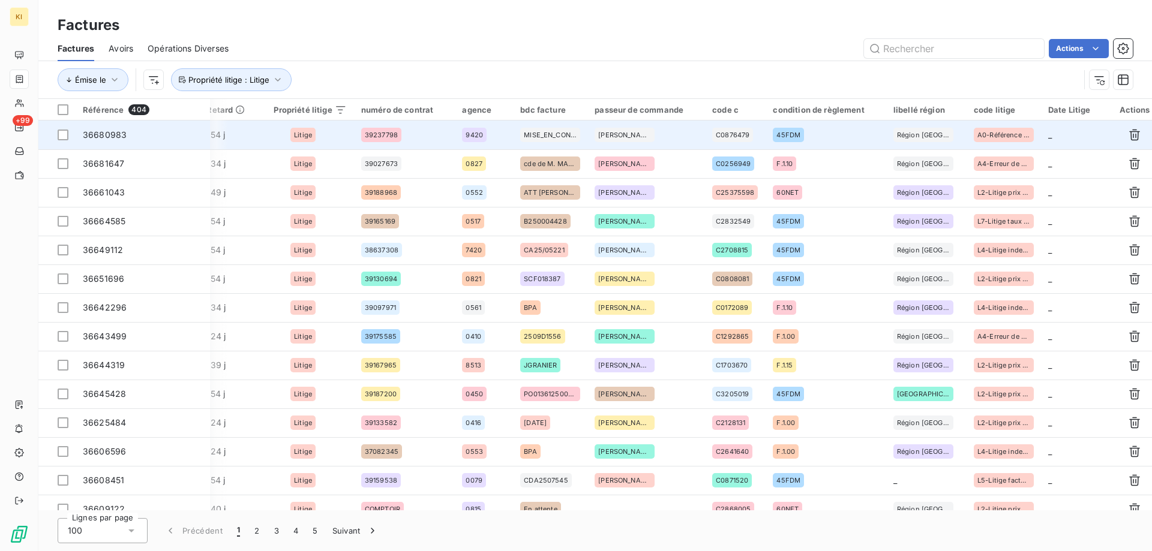
click at [91, 135] on span "36680983" at bounding box center [105, 135] width 44 height 10
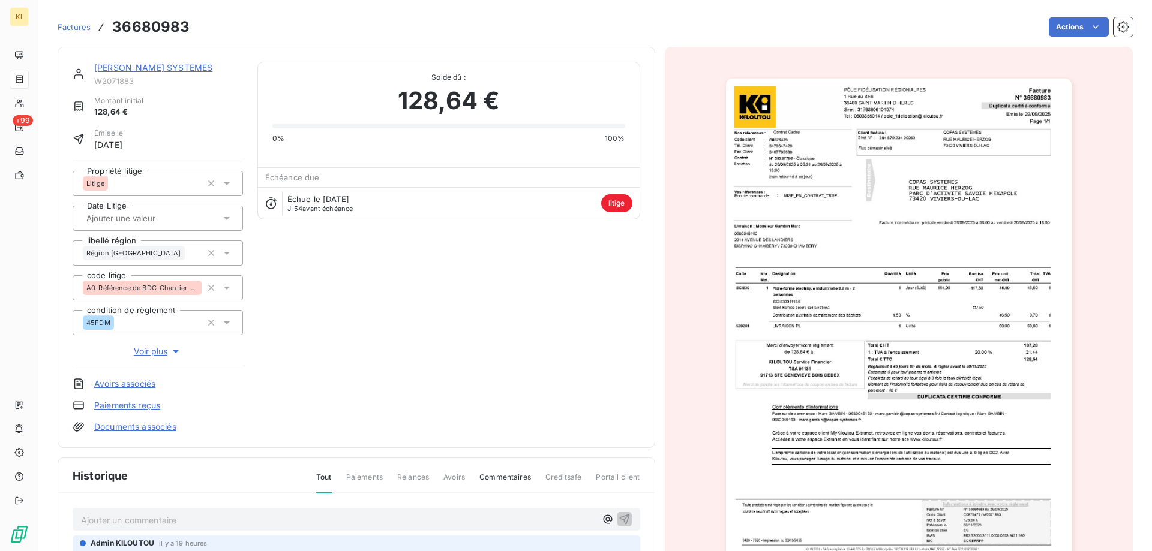
click at [164, 349] on span "Voir plus" at bounding box center [158, 352] width 48 height 12
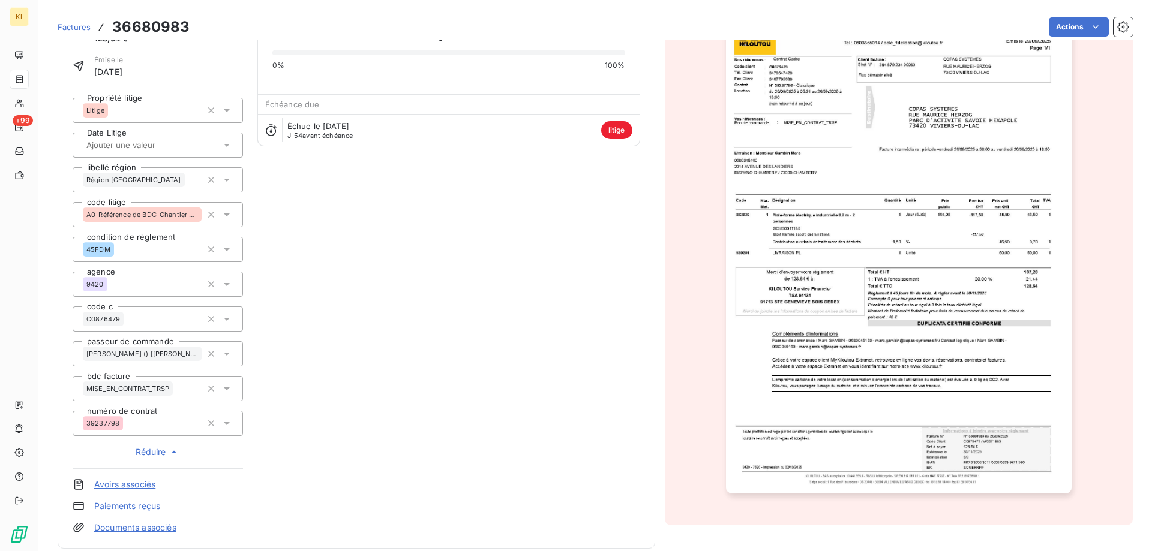
scroll to position [19, 0]
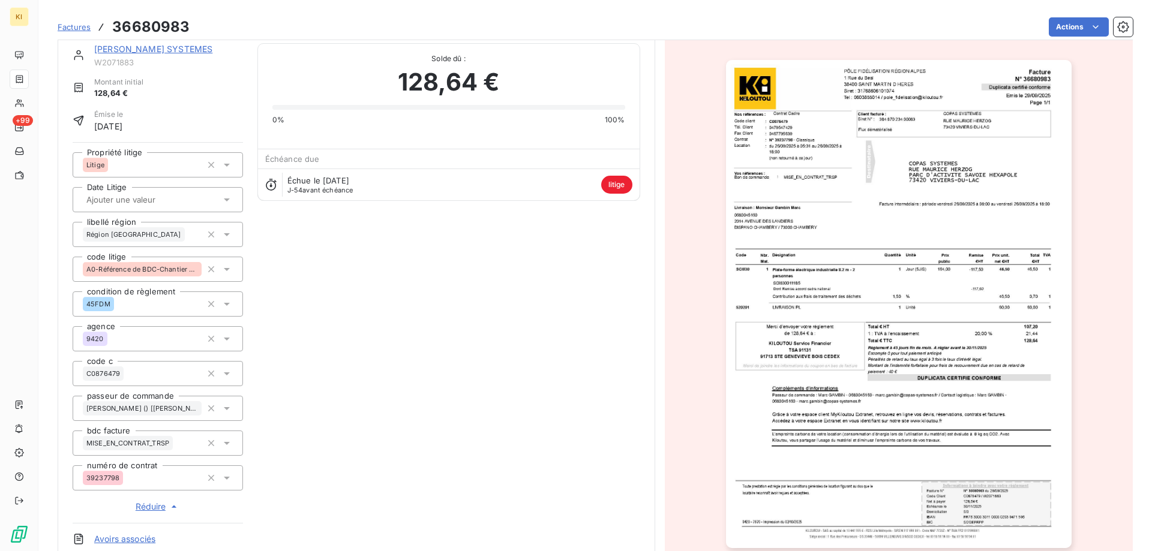
click at [199, 201] on div at bounding box center [152, 200] width 138 height 16
click at [74, 29] on span "Factures" at bounding box center [74, 27] width 33 height 10
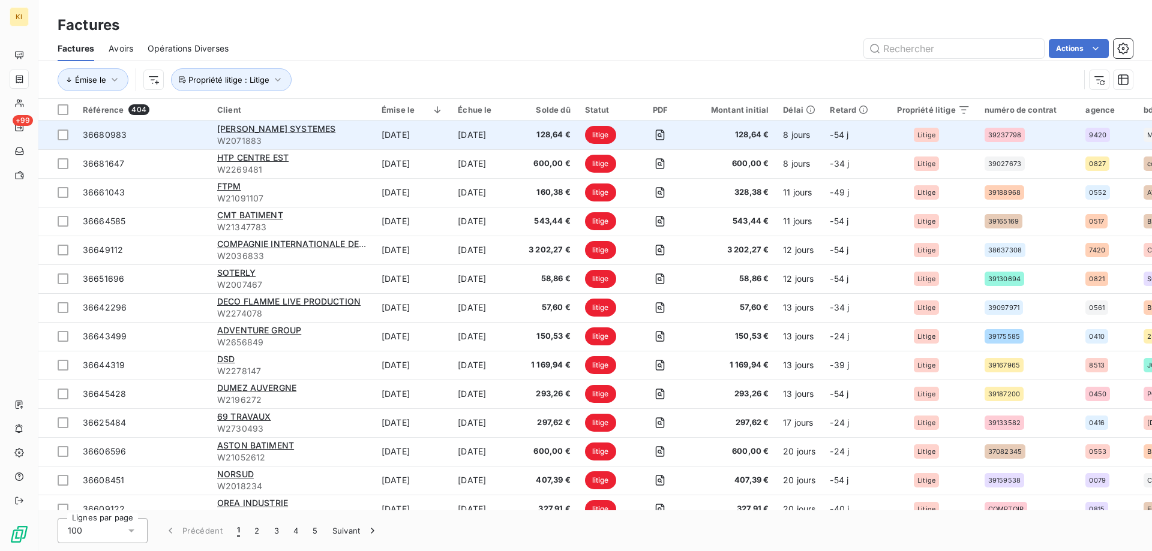
click at [113, 134] on span "36680983" at bounding box center [105, 135] width 44 height 10
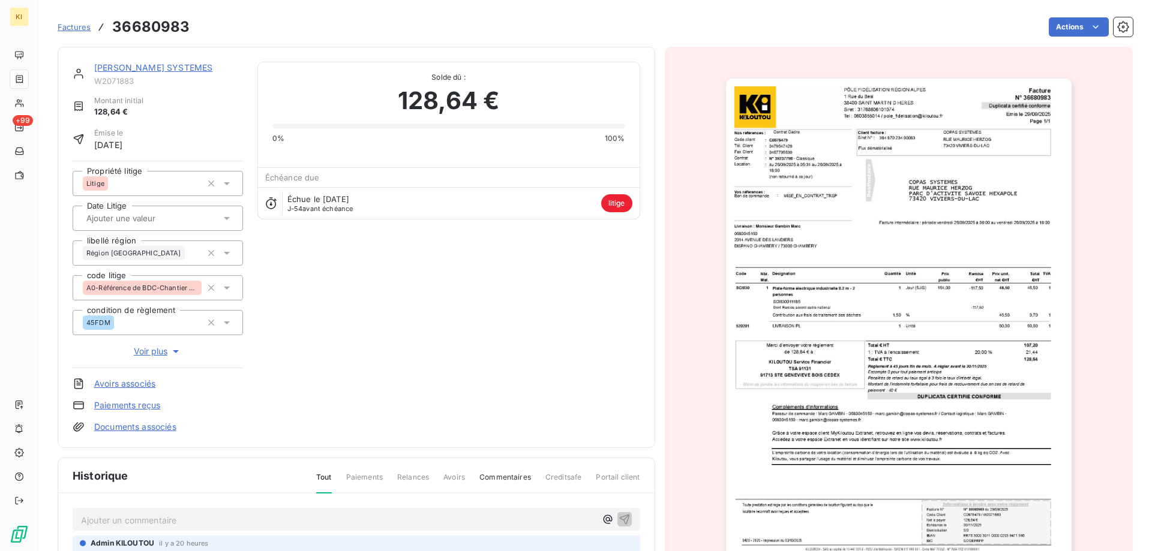
click at [131, 430] on link "Documents associés" at bounding box center [135, 427] width 82 height 12
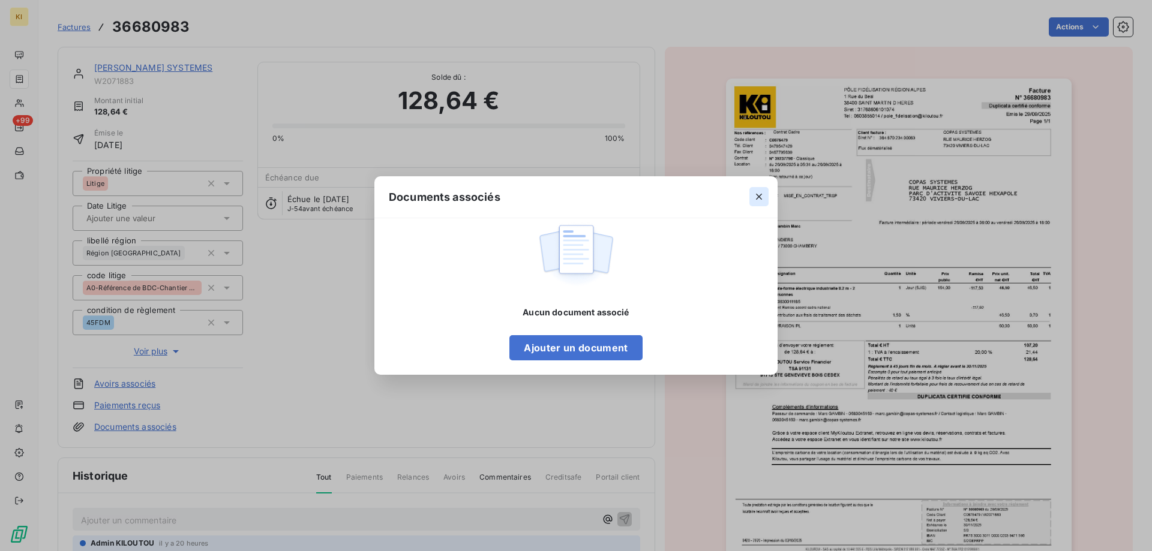
click at [757, 192] on icon "button" at bounding box center [759, 197] width 12 height 12
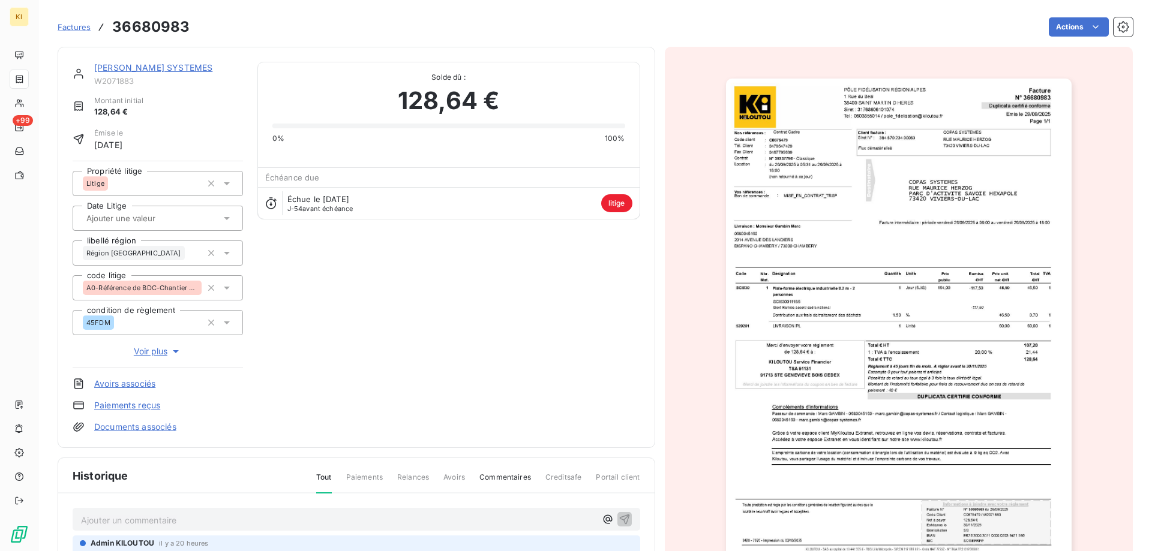
click at [130, 386] on link "Avoirs associés" at bounding box center [124, 384] width 61 height 12
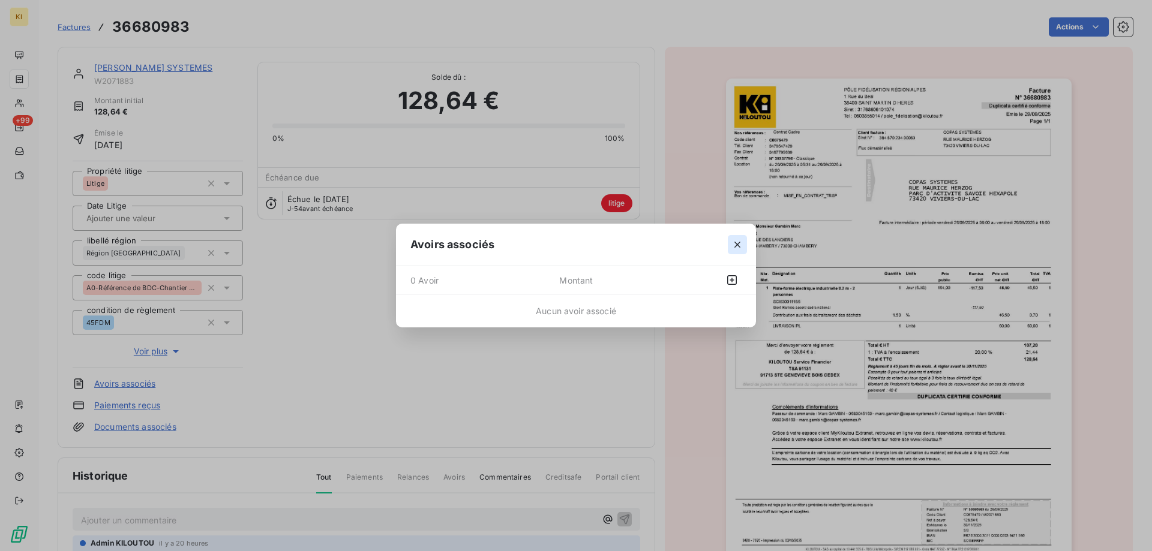
click at [737, 245] on icon "button" at bounding box center [737, 245] width 6 height 6
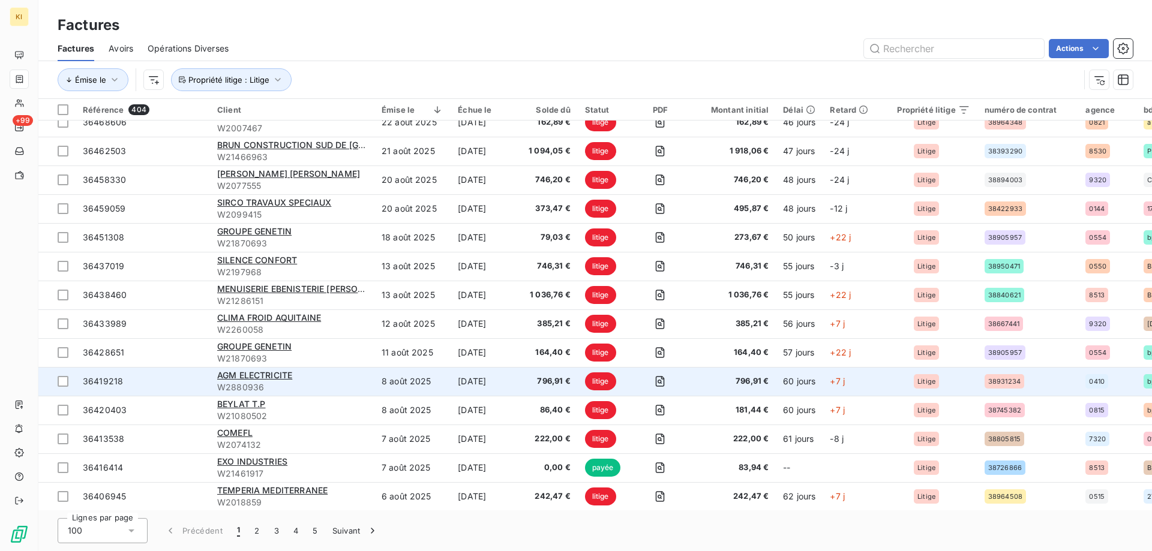
scroll to position [900, 0]
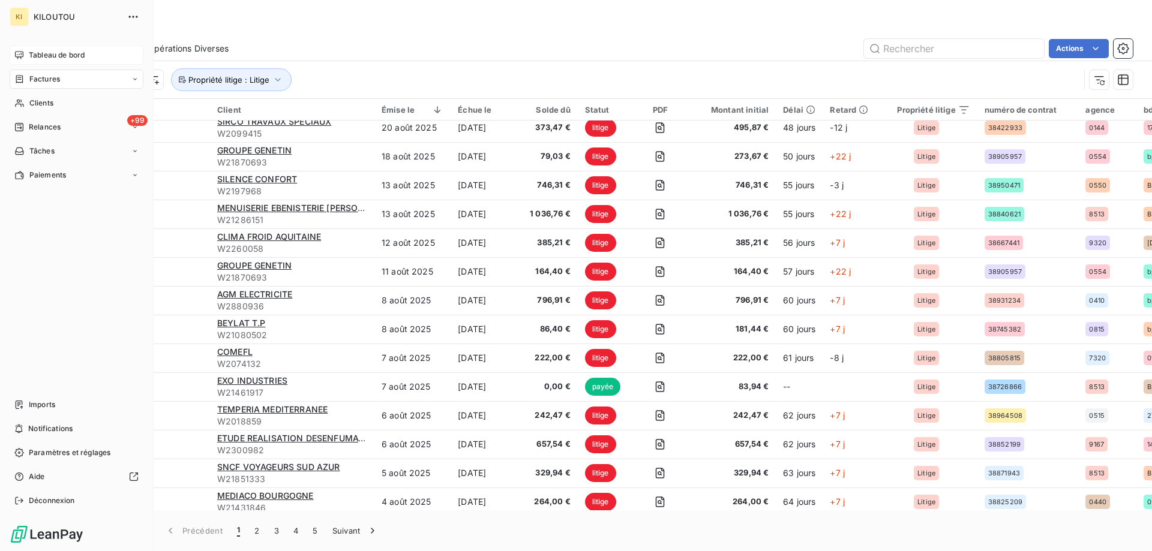
click at [50, 54] on span "Tableau de bord" at bounding box center [57, 55] width 56 height 11
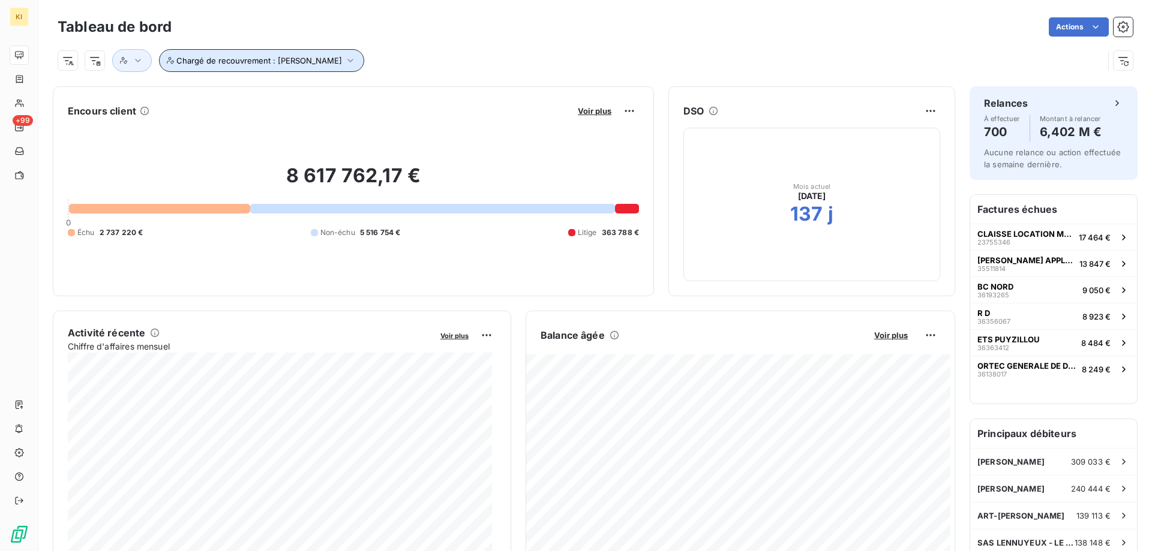
click at [197, 61] on span "Chargé de recouvrement : [PERSON_NAME]" at bounding box center [259, 61] width 166 height 10
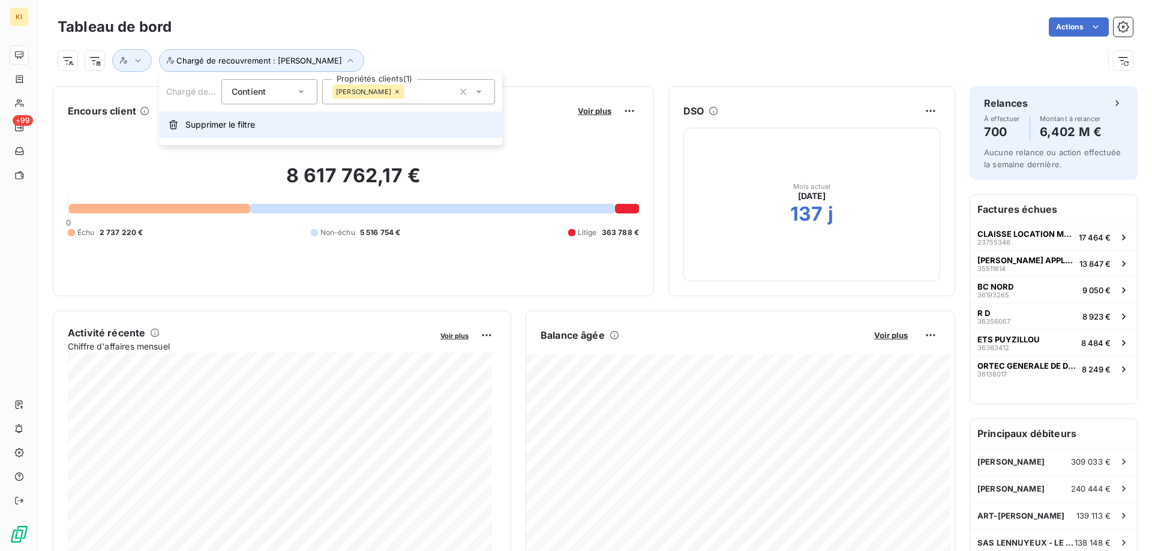
click at [209, 122] on span "Supprimer le filtre" at bounding box center [220, 125] width 70 height 12
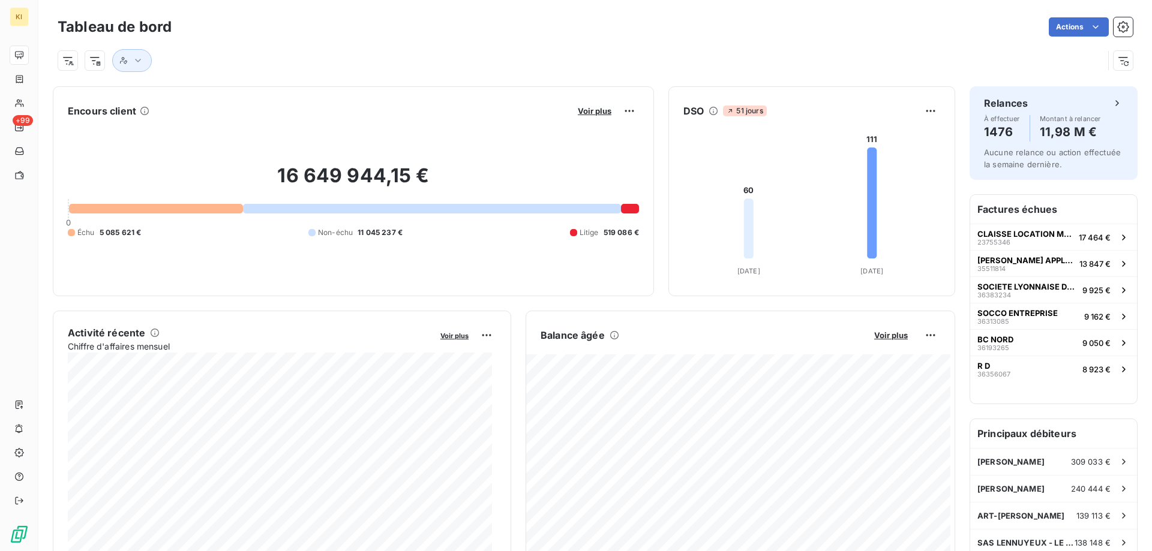
click at [56, 55] on div "Tableau de bord Actions" at bounding box center [594, 39] width 1113 height 79
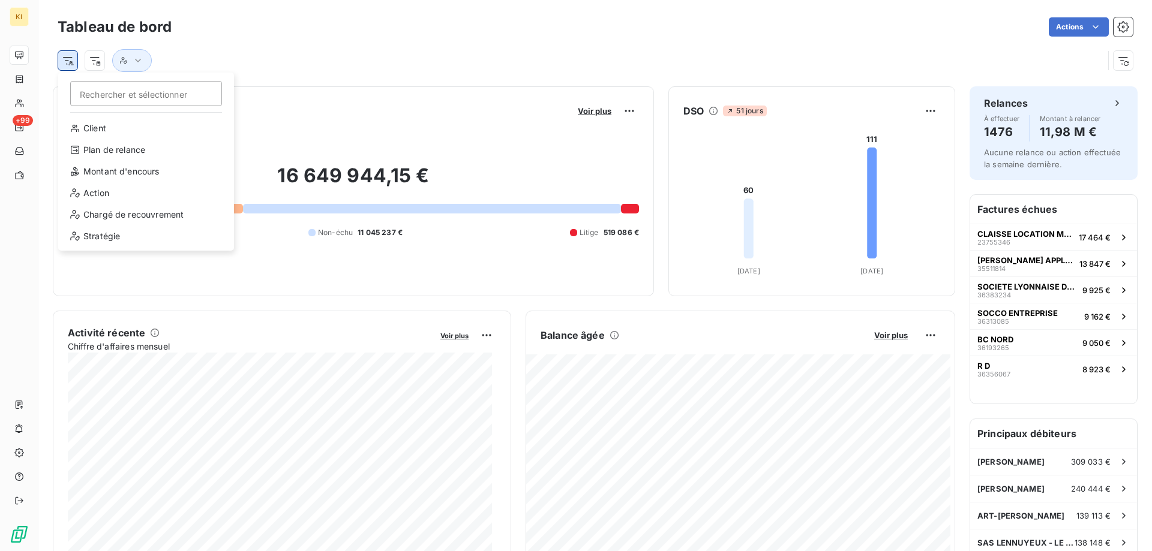
click at [73, 61] on html "KI +99 Tableau de bord Actions Rechercher et sélectionner Client Plan de relanc…" at bounding box center [576, 275] width 1152 height 551
click at [136, 218] on div "Chargé de recouvrement" at bounding box center [146, 214] width 166 height 19
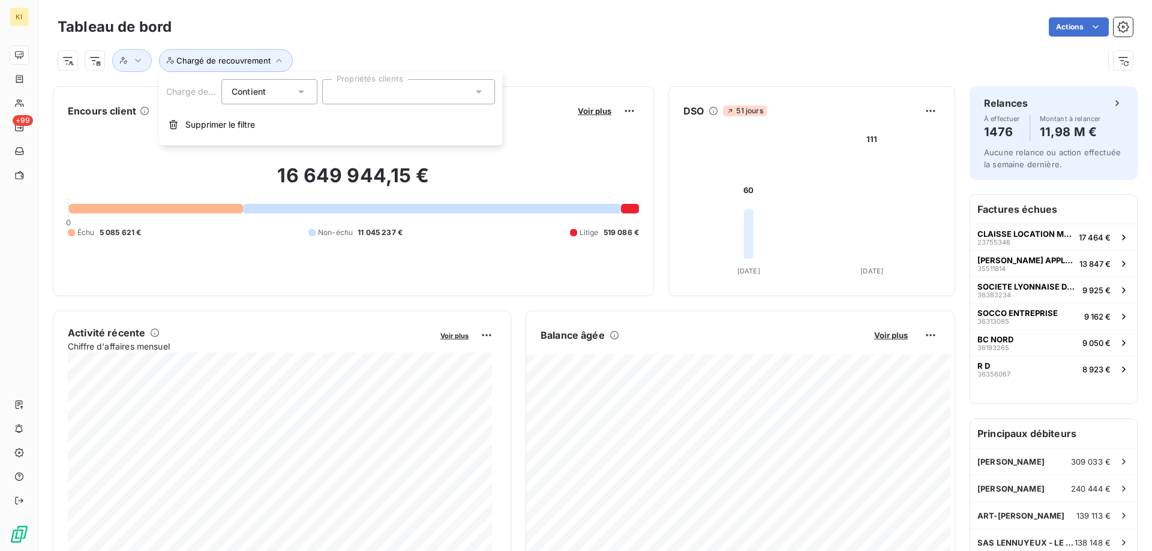
click at [346, 91] on div at bounding box center [408, 91] width 173 height 25
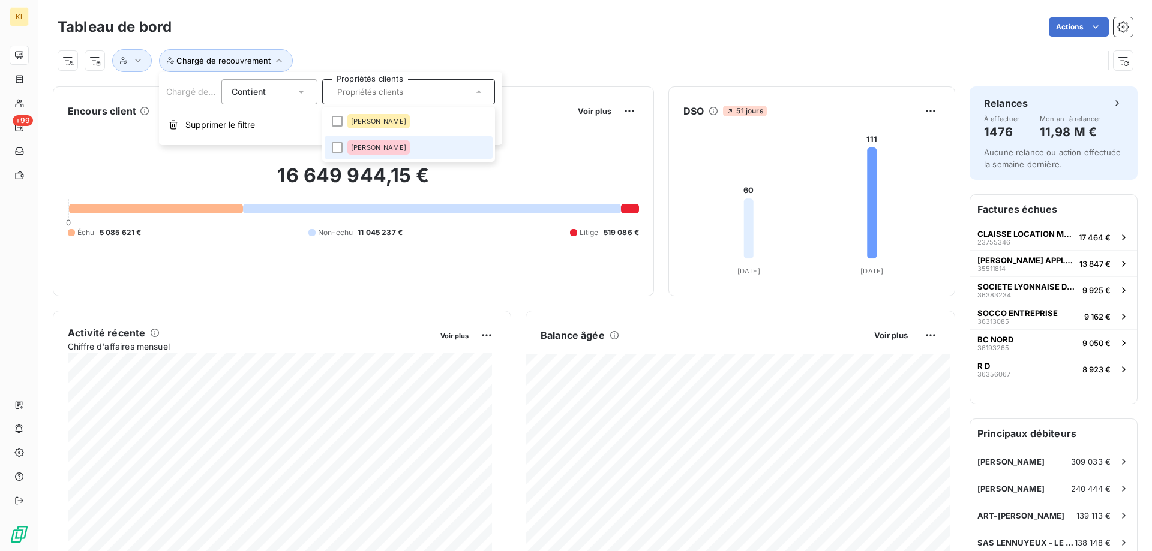
click at [377, 145] on span "[PERSON_NAME]" at bounding box center [378, 147] width 55 height 7
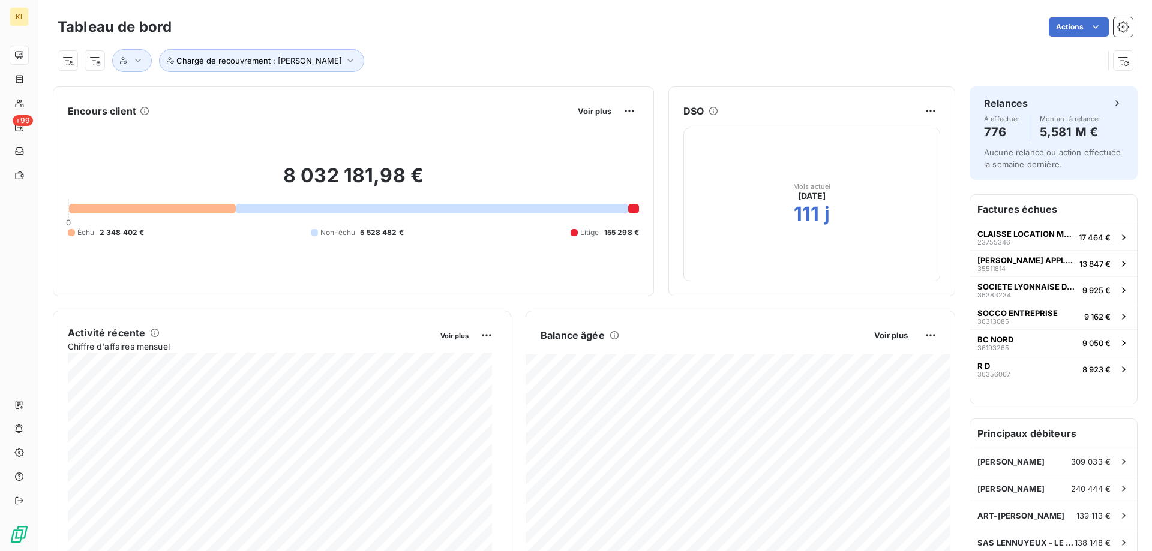
click at [400, 31] on div "Actions" at bounding box center [659, 26] width 947 height 19
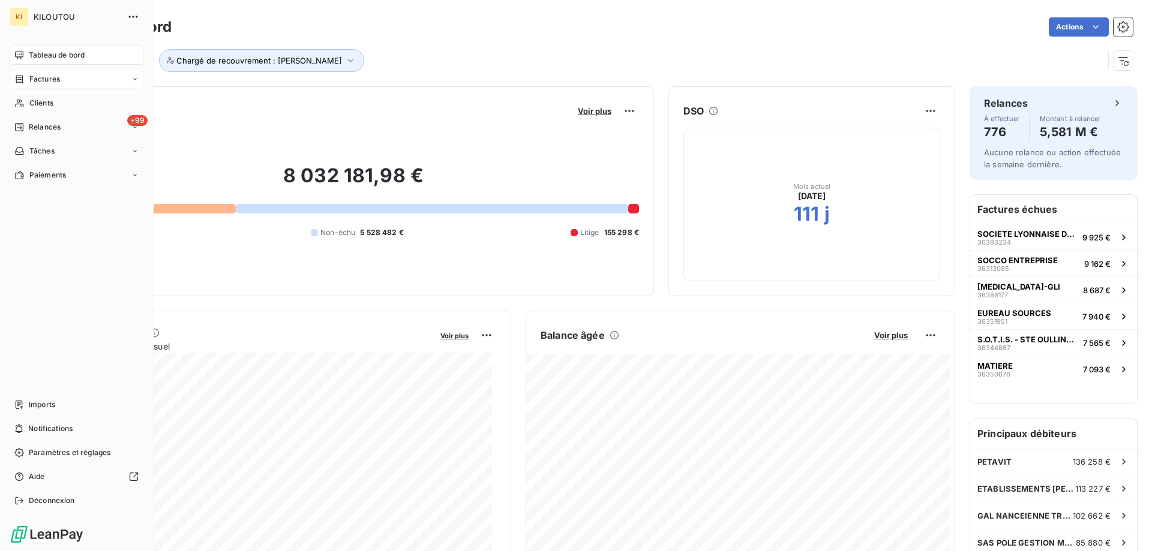
click at [49, 78] on span "Factures" at bounding box center [44, 79] width 31 height 11
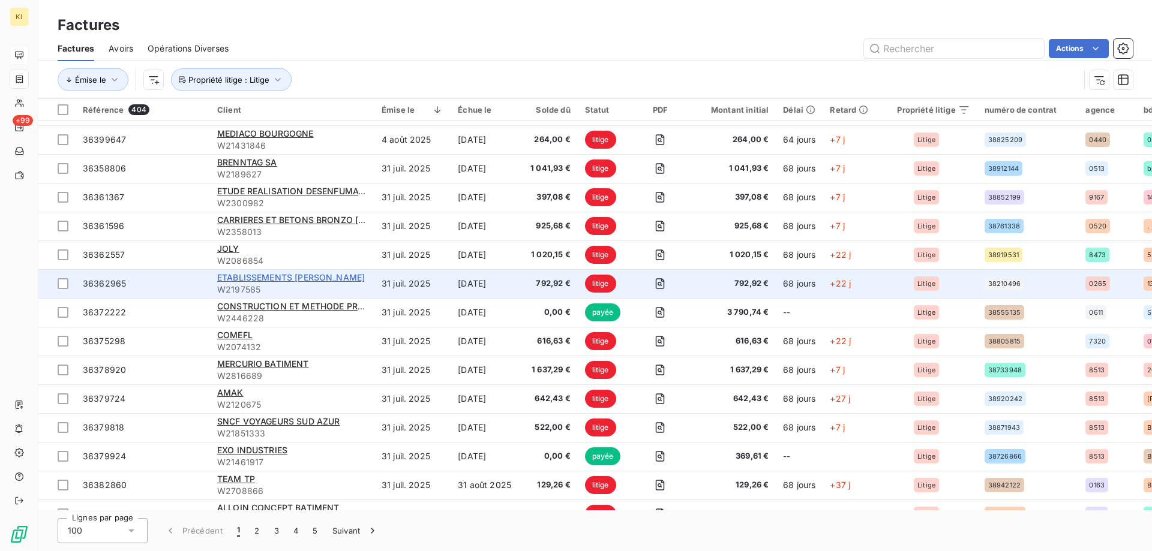
scroll to position [1440, 0]
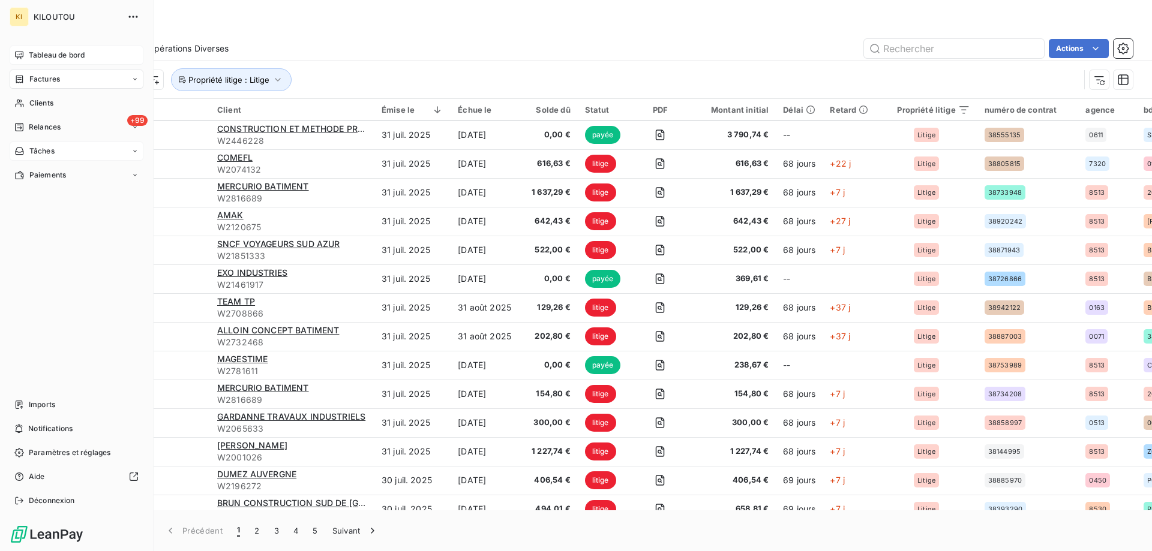
click at [42, 148] on span "Tâches" at bounding box center [41, 151] width 25 height 11
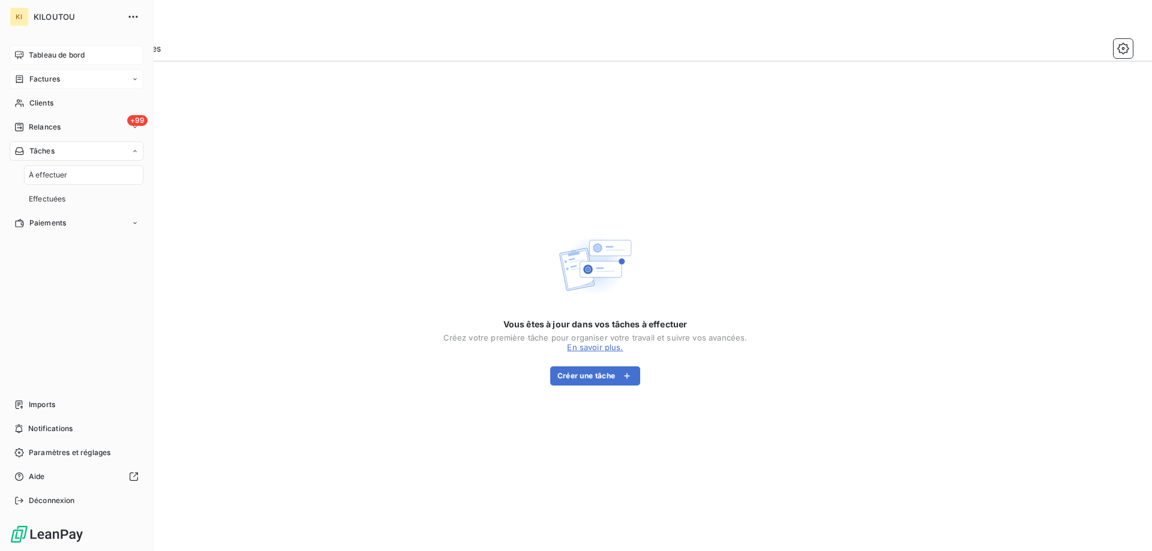
click at [42, 148] on span "Tâches" at bounding box center [41, 151] width 25 height 11
click at [44, 125] on span "Relances" at bounding box center [45, 127] width 32 height 11
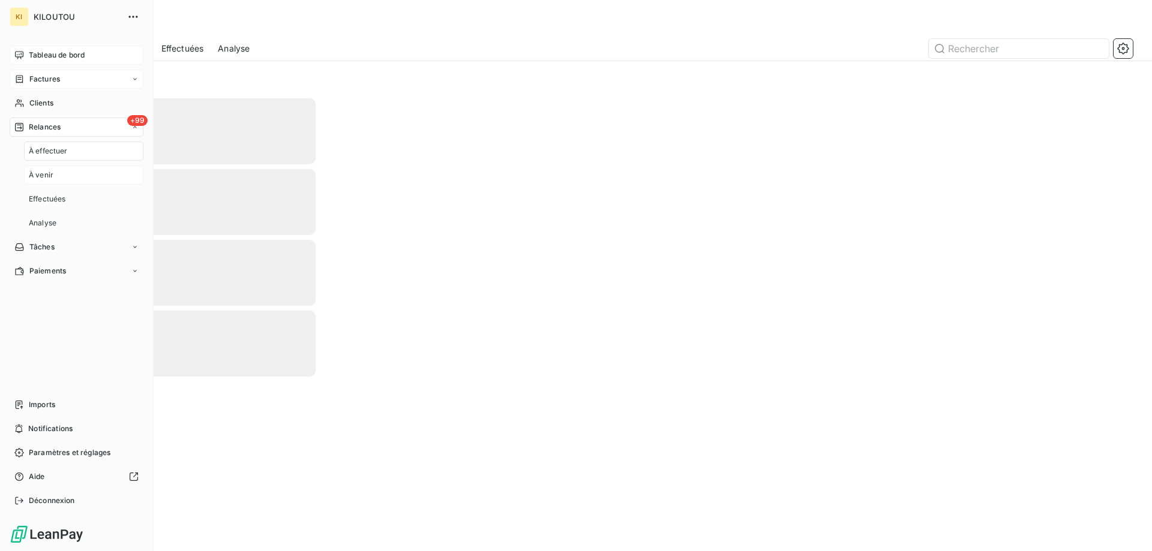
click at [53, 174] on span "À venir" at bounding box center [41, 175] width 25 height 11
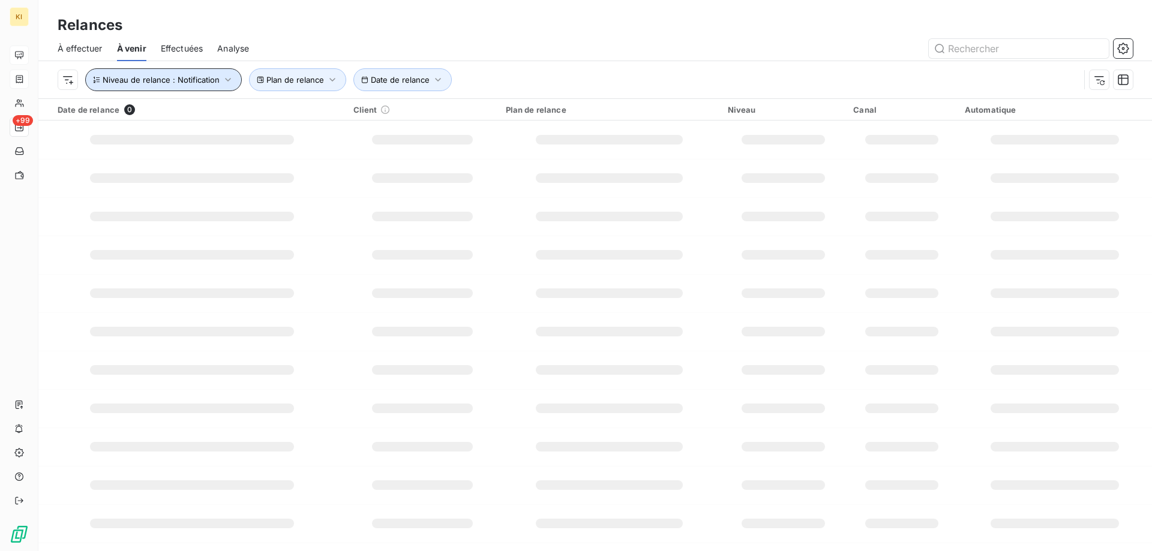
click at [212, 80] on span "Niveau de relance : Notification" at bounding box center [161, 80] width 117 height 10
click at [329, 82] on icon "button" at bounding box center [332, 80] width 12 height 12
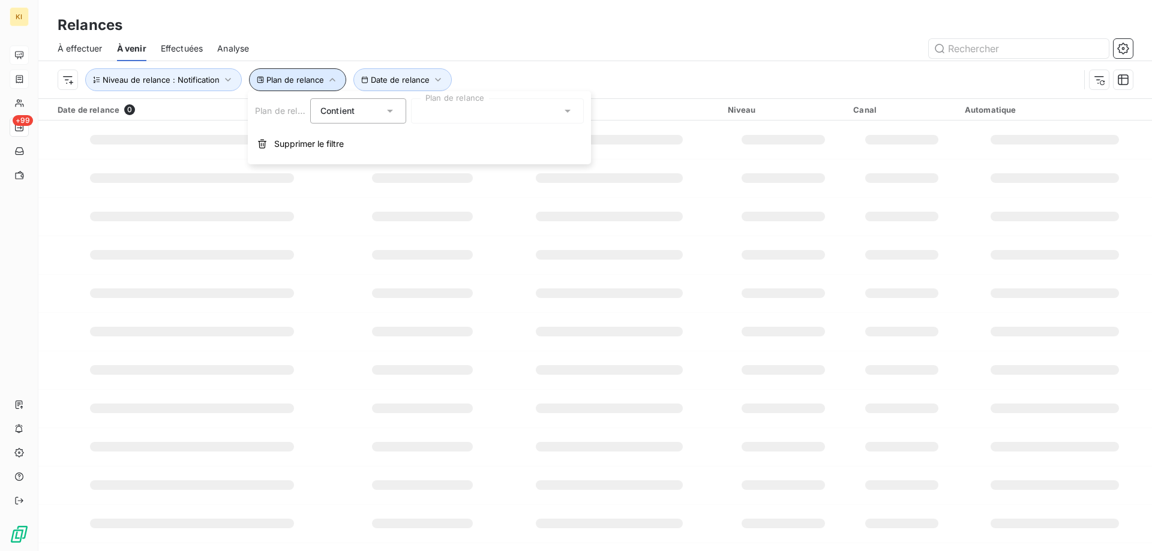
click at [329, 82] on icon "button" at bounding box center [332, 80] width 12 height 12
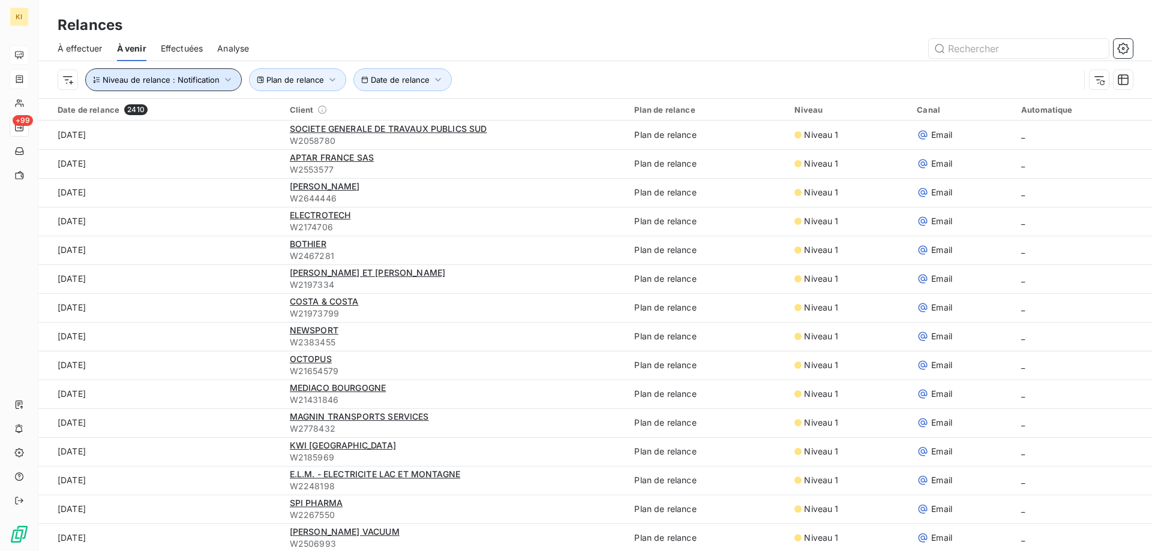
click at [201, 82] on span "Niveau de relance : Notification" at bounding box center [161, 80] width 117 height 10
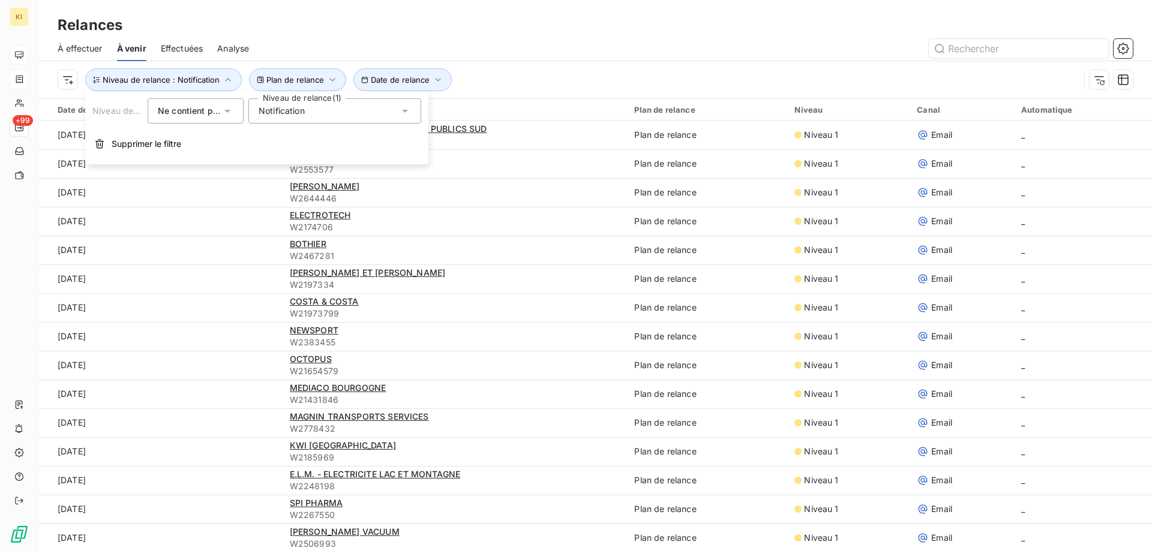
click at [293, 112] on span "Notification" at bounding box center [282, 111] width 46 height 12
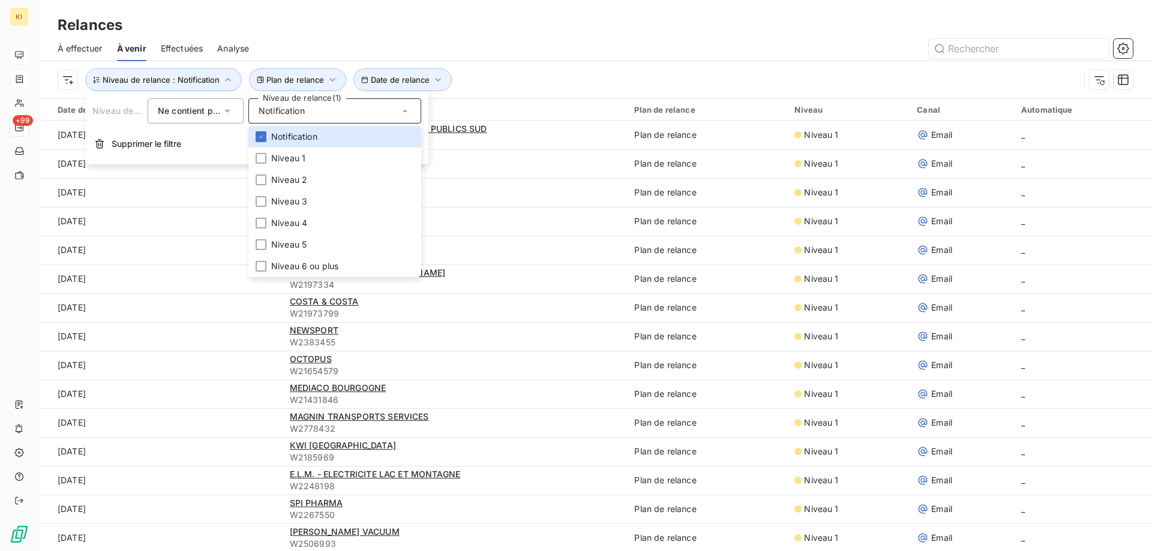
click at [495, 62] on div "Niveau de relance : Notification Plan de relance Date de relance" at bounding box center [595, 79] width 1075 height 37
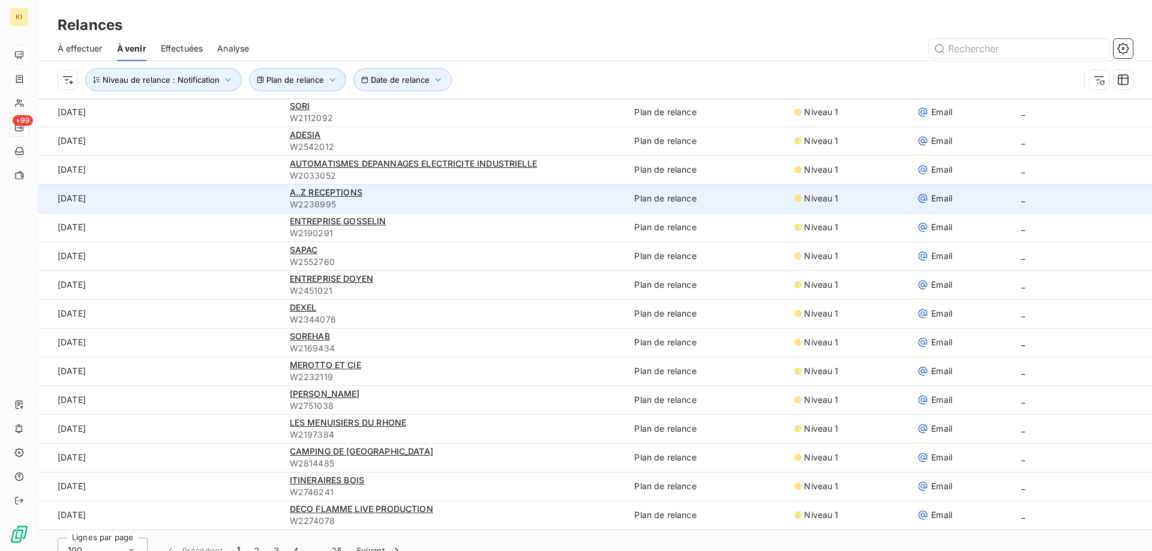
scroll to position [41, 0]
